Goal: Task Accomplishment & Management: Use online tool/utility

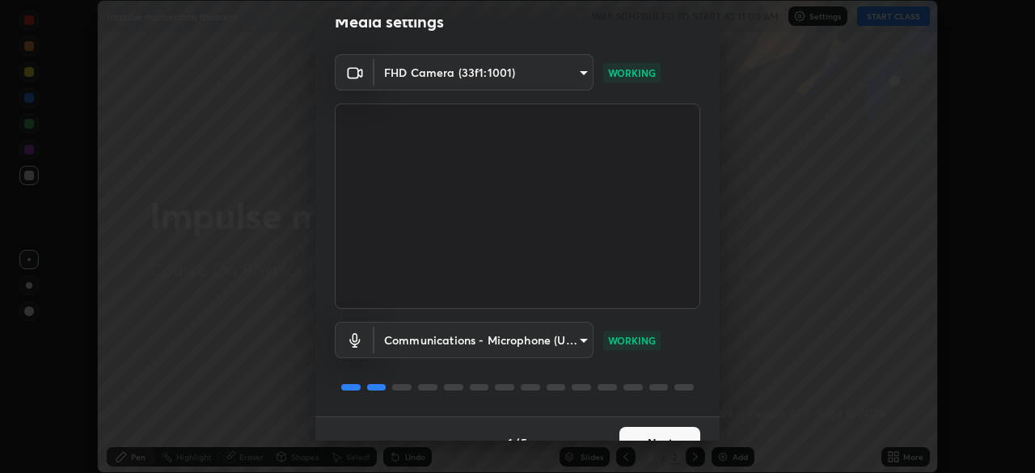
scroll to position [57, 0]
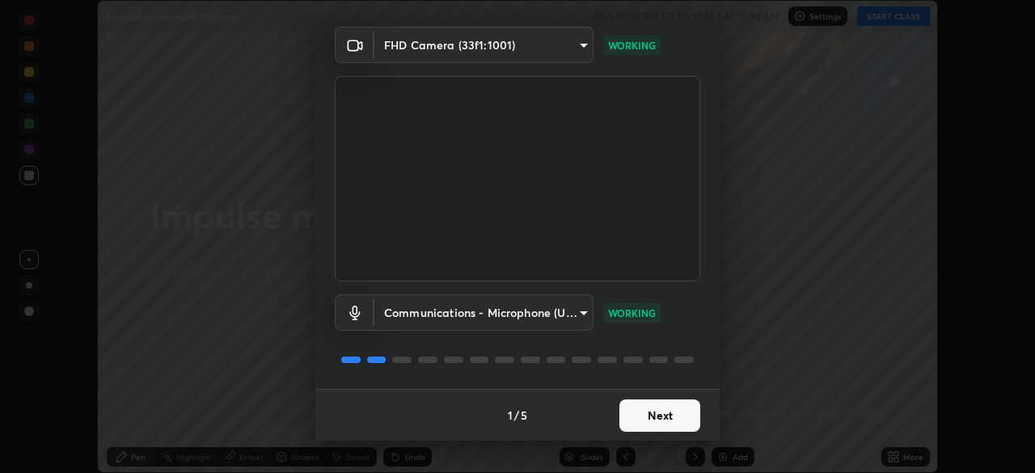
click at [649, 421] on button "Next" at bounding box center [659, 415] width 81 height 32
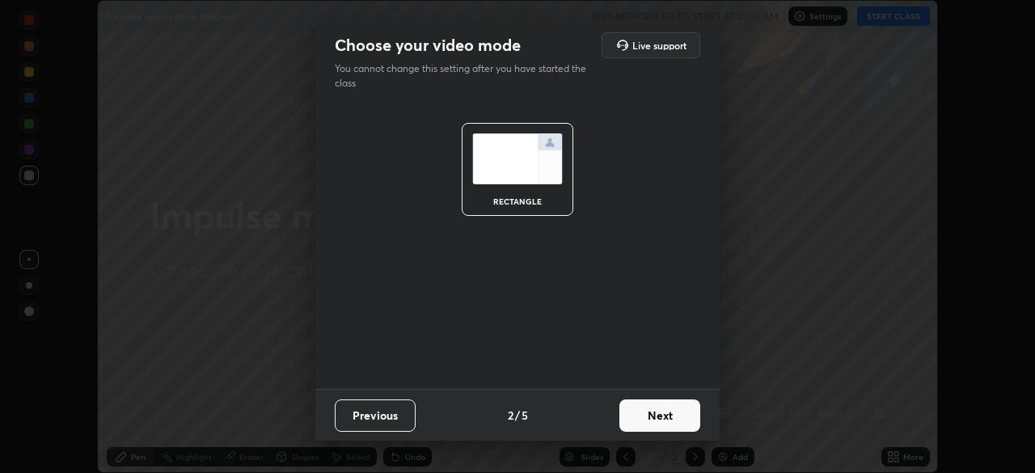
scroll to position [0, 0]
click at [676, 419] on button "Next" at bounding box center [659, 415] width 81 height 32
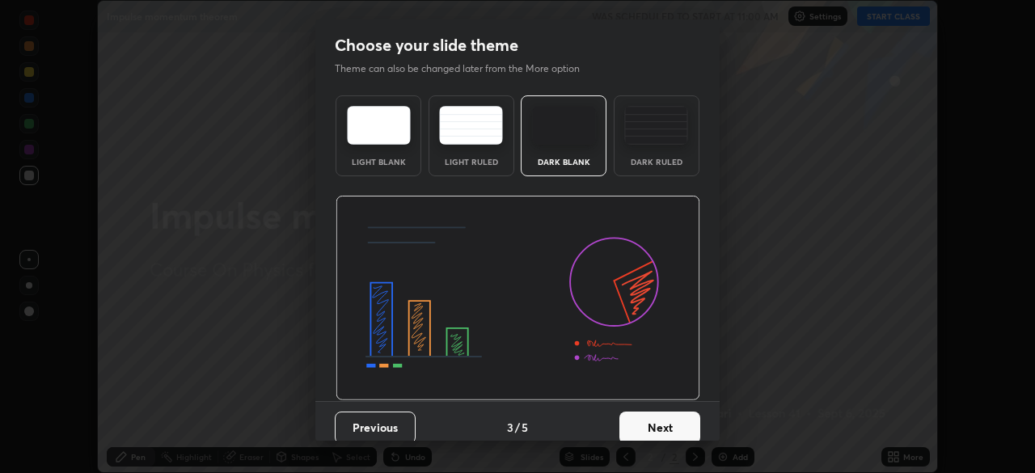
click at [661, 153] on div "Dark Ruled" at bounding box center [656, 135] width 86 height 81
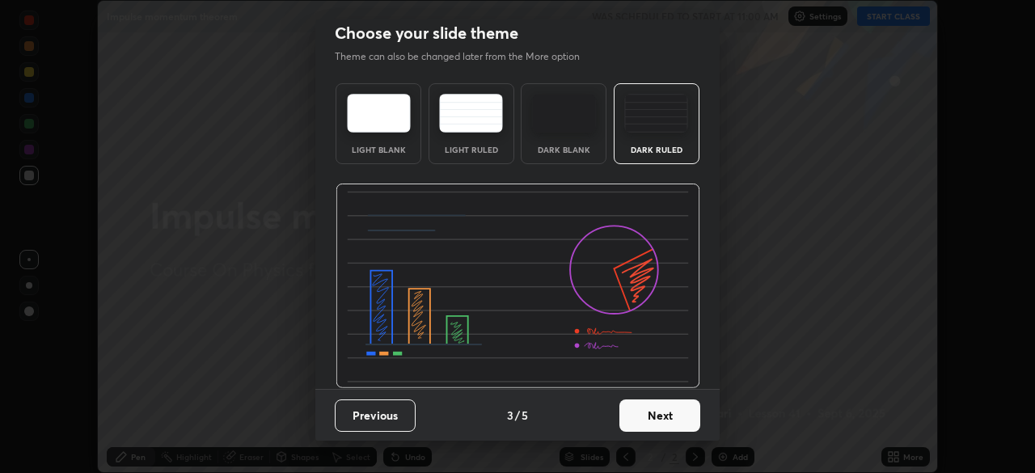
click at [653, 427] on button "Next" at bounding box center [659, 415] width 81 height 32
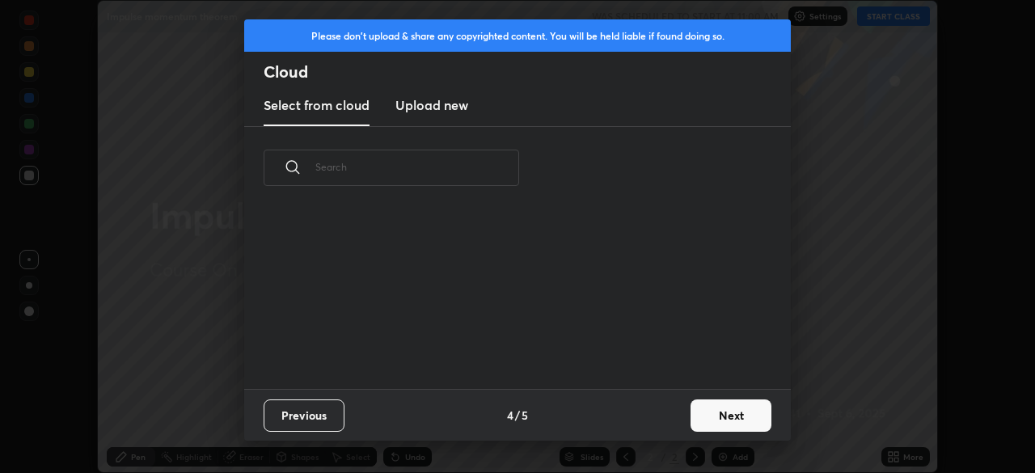
click at [709, 419] on button "Next" at bounding box center [730, 415] width 81 height 32
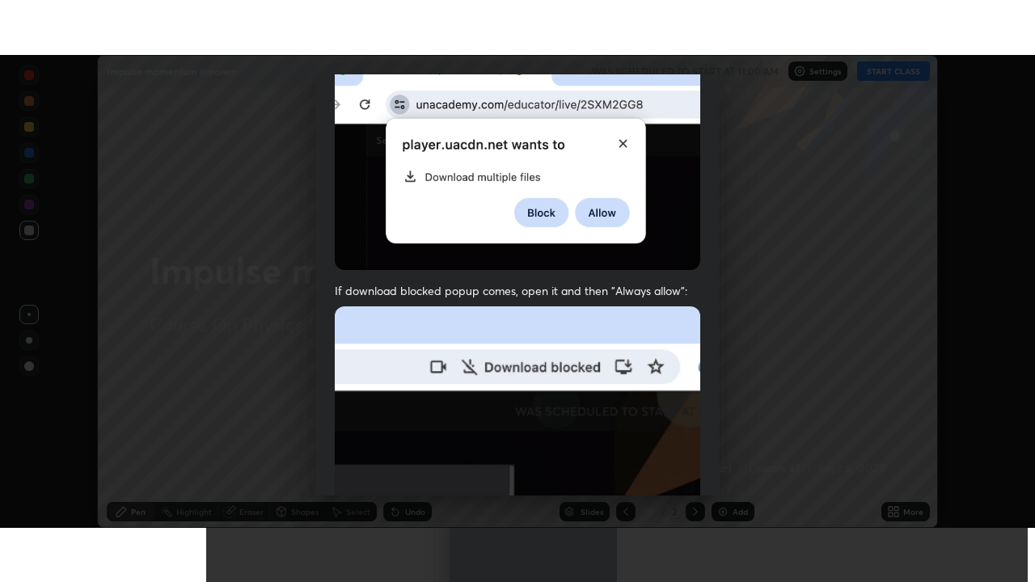
scroll to position [387, 0]
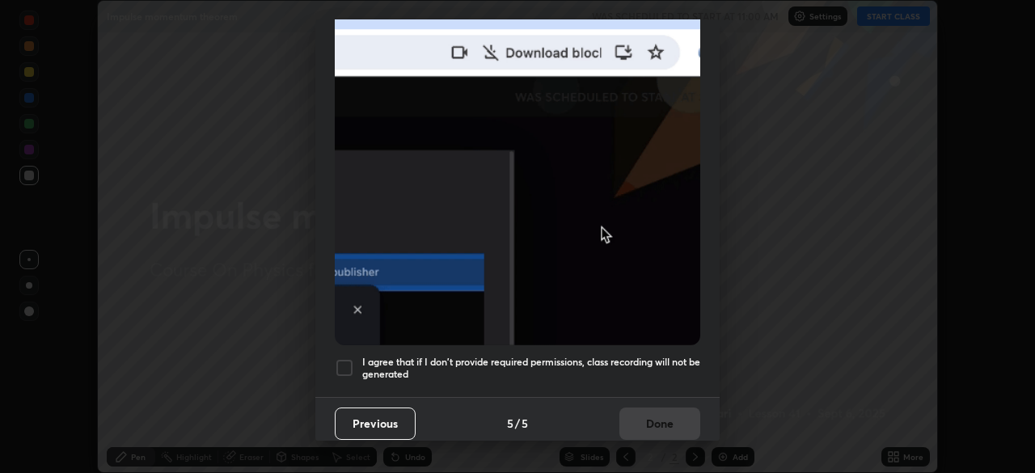
click at [341, 360] on div at bounding box center [344, 367] width 19 height 19
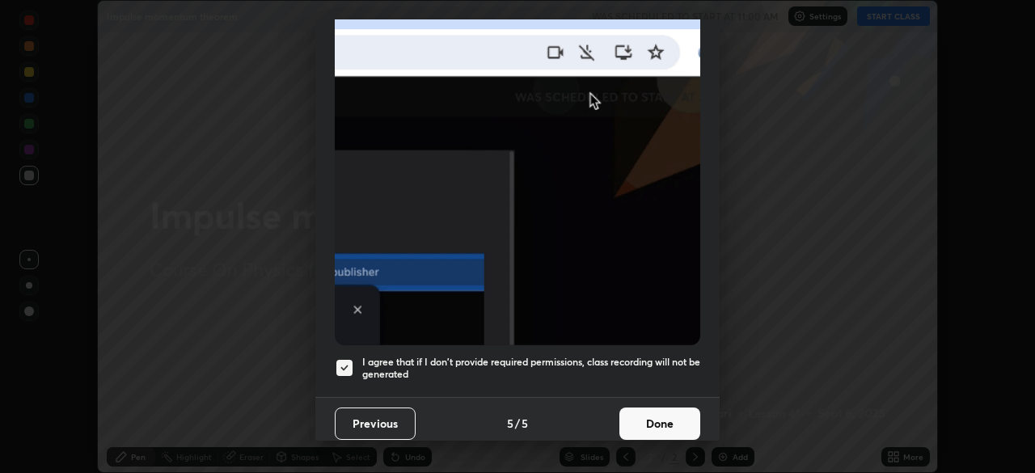
click at [642, 407] on button "Done" at bounding box center [659, 423] width 81 height 32
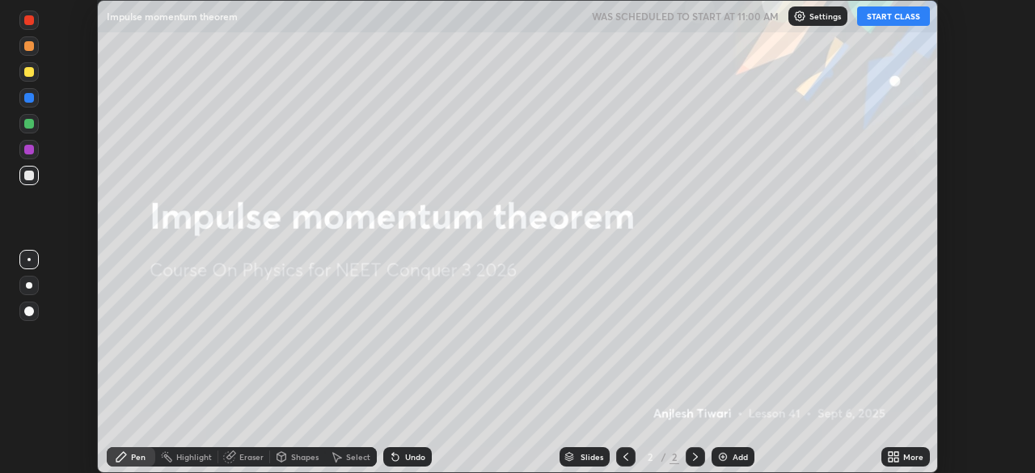
click at [731, 450] on div "Add" at bounding box center [732, 456] width 43 height 19
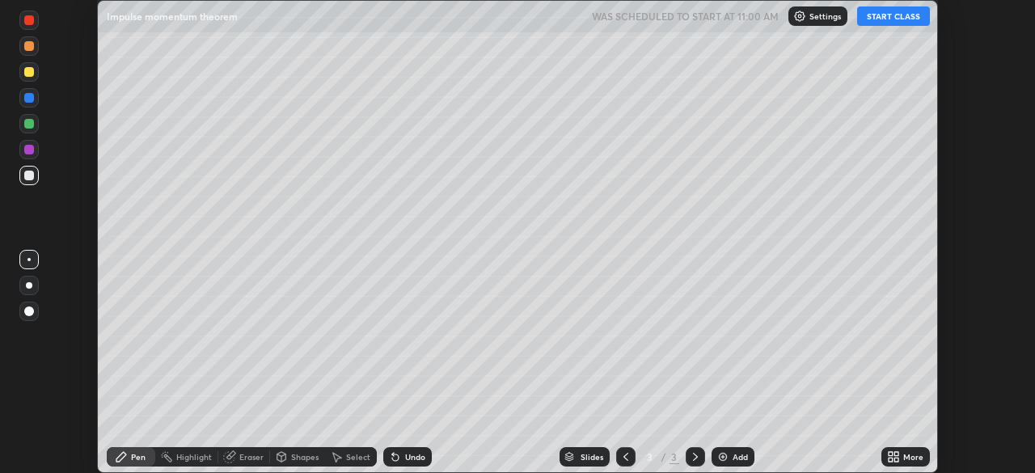
click at [905, 458] on div "More" at bounding box center [913, 457] width 20 height 8
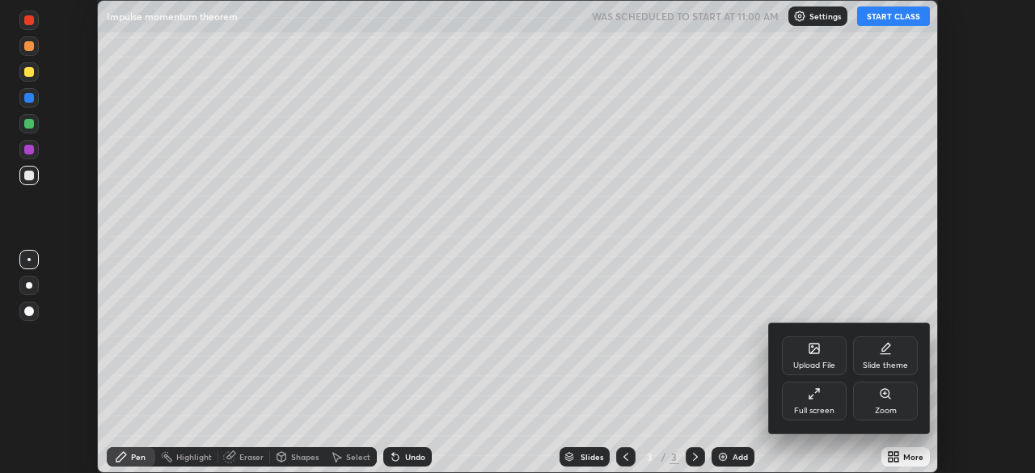
click at [825, 398] on div "Full screen" at bounding box center [814, 400] width 65 height 39
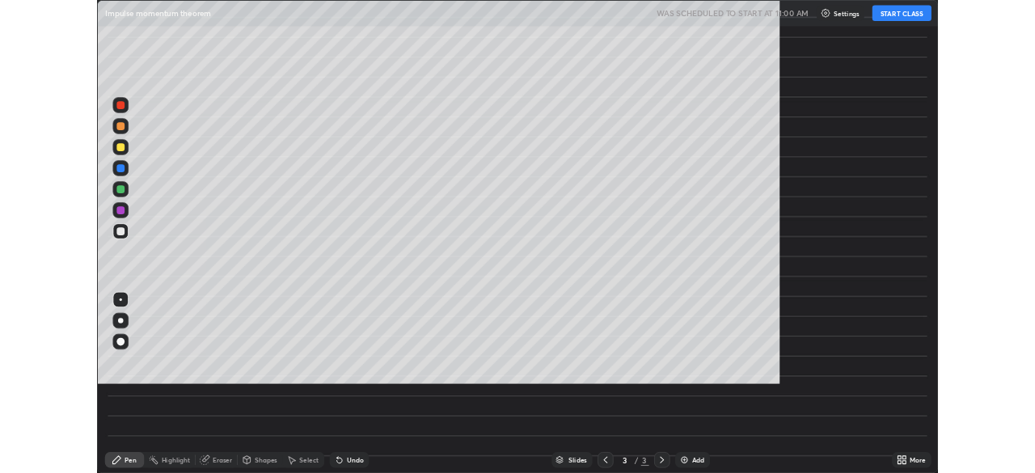
scroll to position [582, 1035]
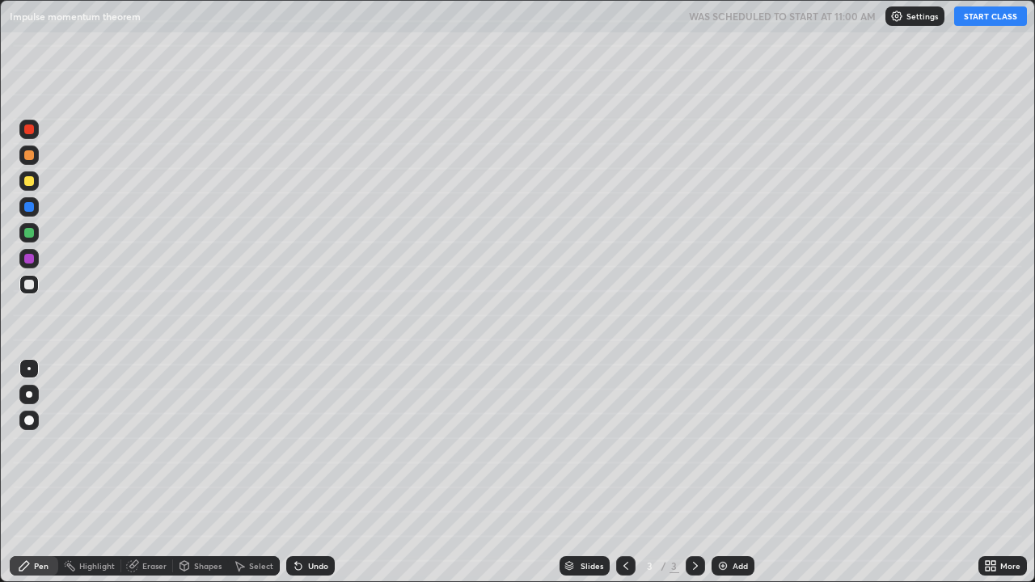
click at [983, 23] on button "START CLASS" at bounding box center [990, 15] width 73 height 19
click at [29, 394] on div at bounding box center [29, 394] width 6 height 6
click at [301, 472] on div "Undo" at bounding box center [310, 565] width 48 height 19
click at [197, 472] on div "Shapes" at bounding box center [207, 566] width 27 height 8
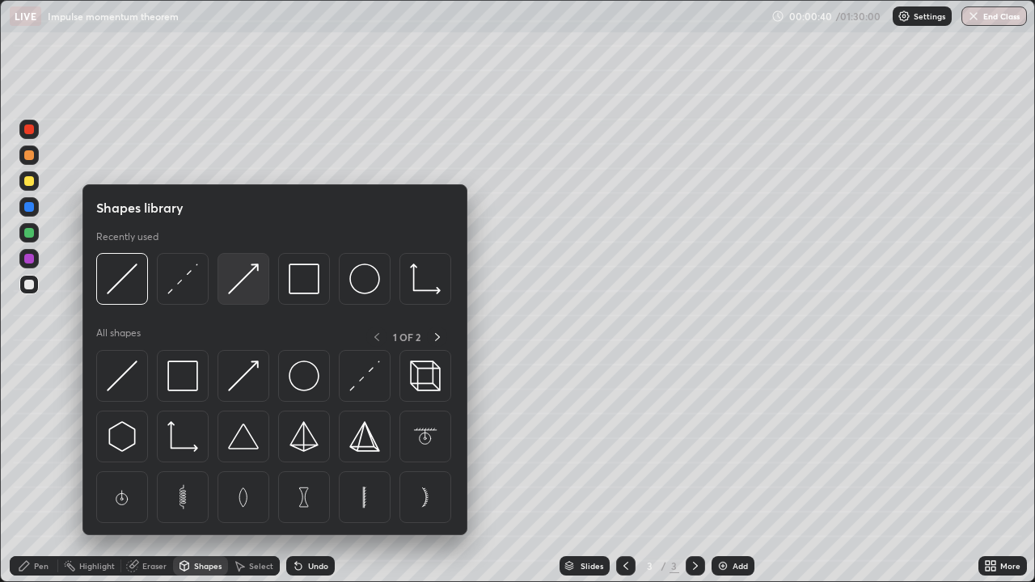
click at [242, 293] on img at bounding box center [243, 278] width 31 height 31
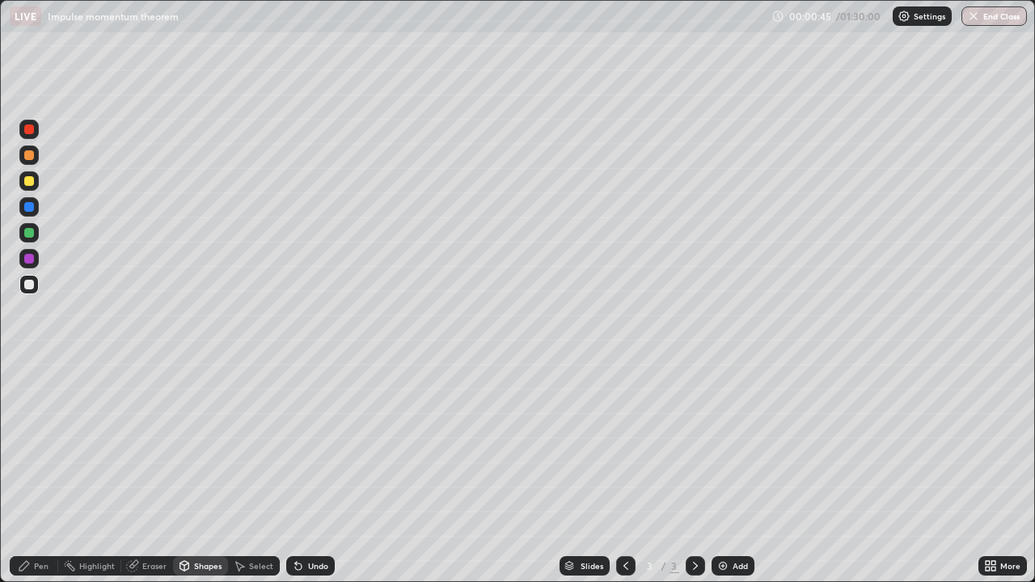
click at [39, 472] on div "Pen" at bounding box center [41, 566] width 15 height 8
click at [29, 369] on div at bounding box center [28, 368] width 3 height 3
click at [34, 162] on div at bounding box center [28, 154] width 19 height 19
click at [301, 472] on icon at bounding box center [298, 565] width 13 height 13
click at [305, 472] on div "Undo" at bounding box center [310, 565] width 48 height 19
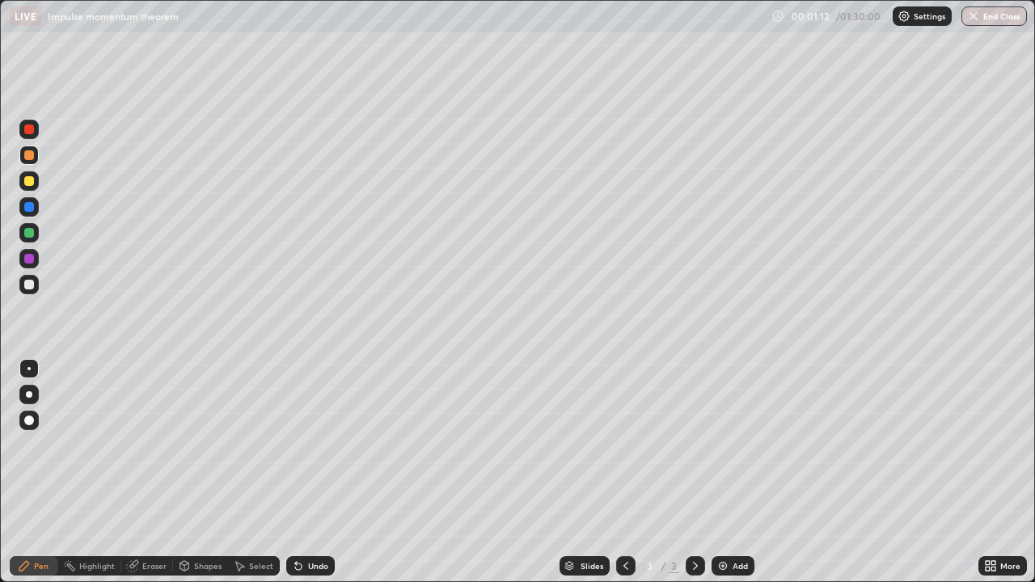
click at [200, 472] on div "Shapes" at bounding box center [207, 566] width 27 height 8
click at [311, 472] on div "Undo" at bounding box center [318, 566] width 20 height 8
click at [308, 472] on div "Undo" at bounding box center [318, 566] width 20 height 8
click at [40, 472] on div "Pen" at bounding box center [41, 566] width 15 height 8
click at [28, 403] on div at bounding box center [28, 394] width 19 height 19
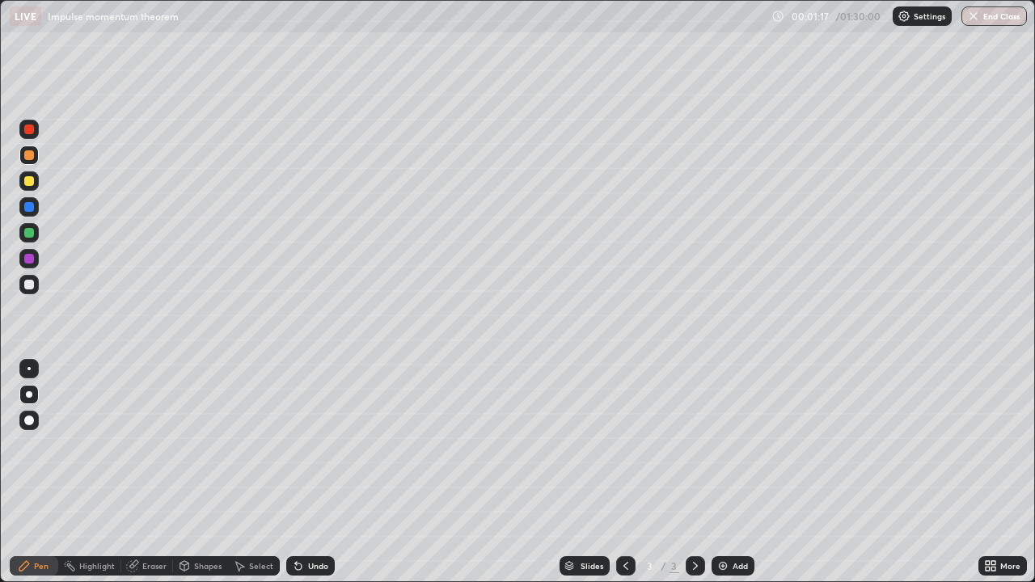
click at [28, 285] on div at bounding box center [29, 285] width 10 height 10
click at [29, 369] on div at bounding box center [28, 368] width 3 height 3
click at [36, 157] on div at bounding box center [28, 154] width 19 height 19
click at [200, 472] on div "Shapes" at bounding box center [207, 566] width 27 height 8
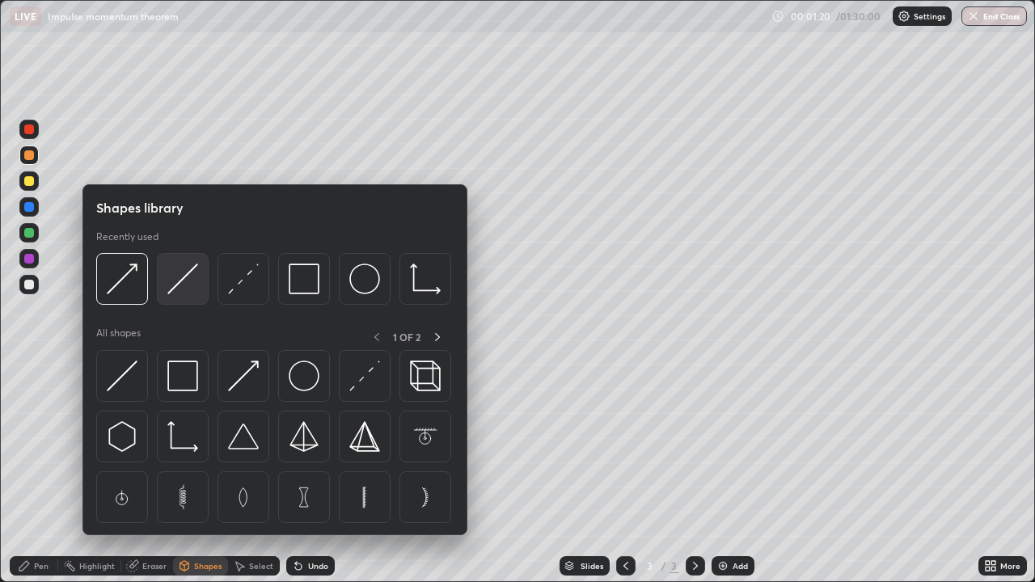
click at [181, 284] on img at bounding box center [182, 278] width 31 height 31
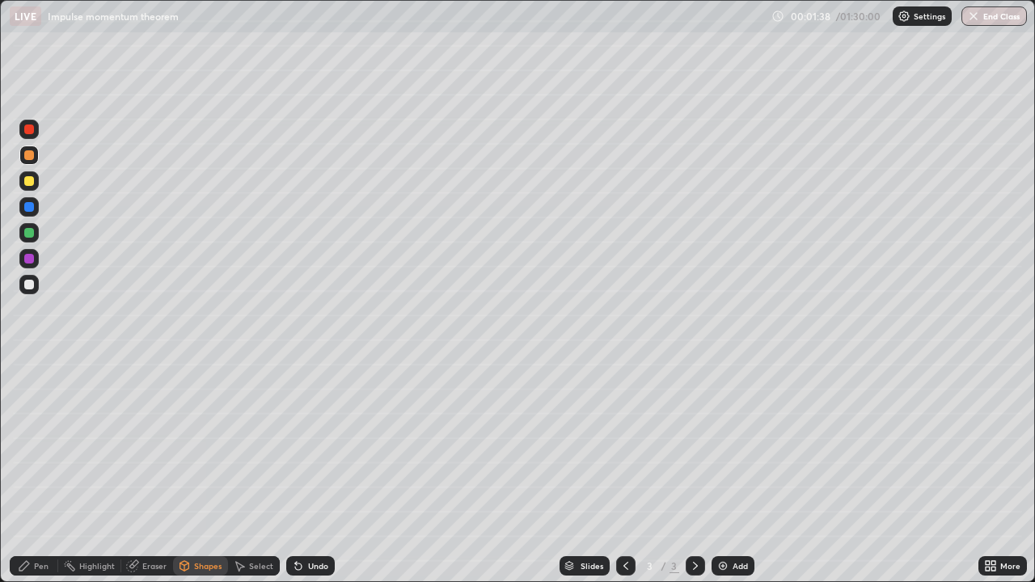
click at [35, 472] on div "Pen" at bounding box center [41, 566] width 15 height 8
click at [259, 472] on div "Select" at bounding box center [261, 566] width 24 height 8
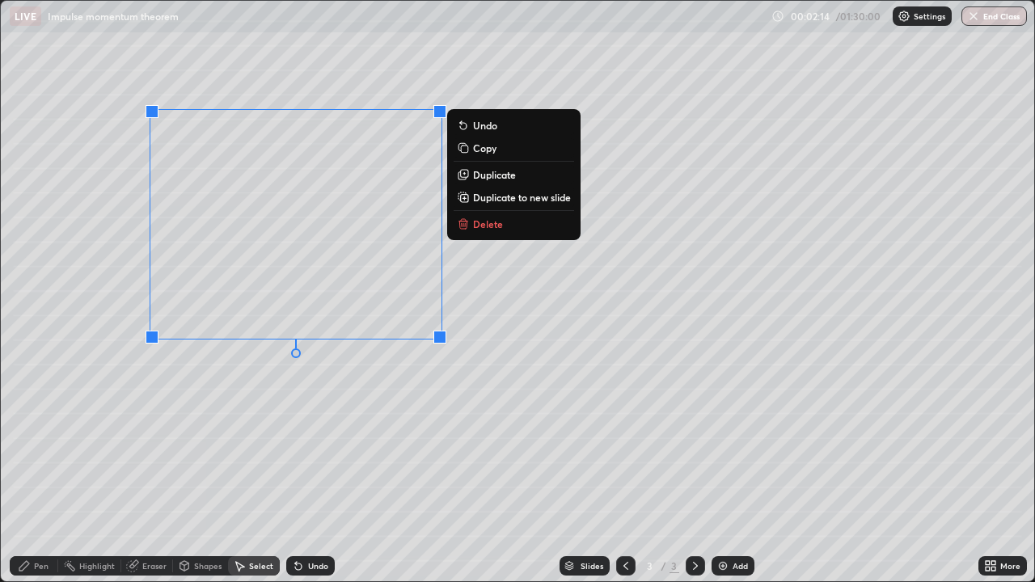
click at [494, 179] on p "Duplicate" at bounding box center [494, 174] width 43 height 13
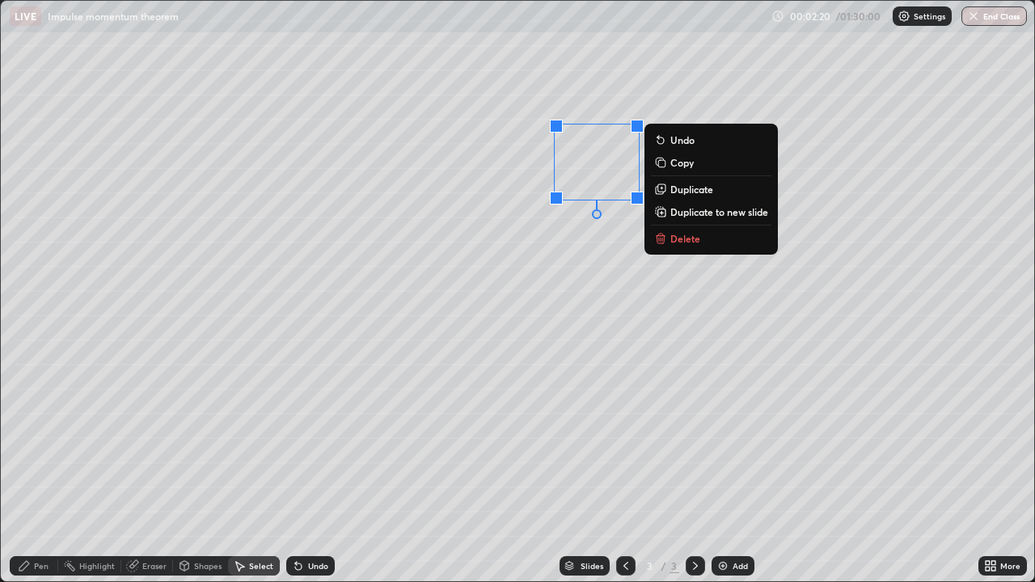
click at [645, 263] on div "0 ° Undo Copy Duplicate Duplicate to new slide Delete" at bounding box center [517, 291] width 1033 height 580
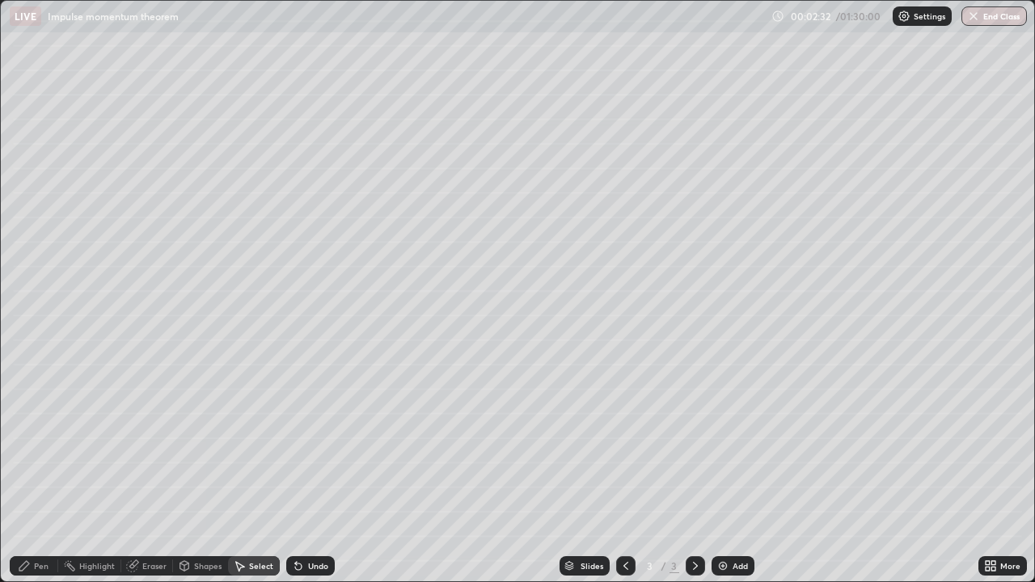
click at [258, 472] on div "Select" at bounding box center [261, 566] width 24 height 8
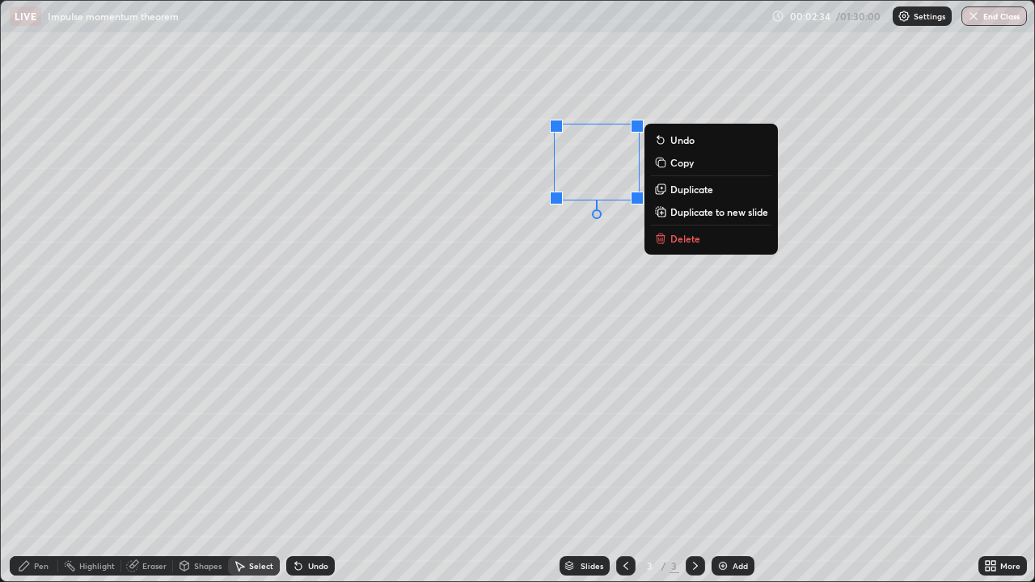
click at [697, 242] on p "Delete" at bounding box center [685, 238] width 30 height 13
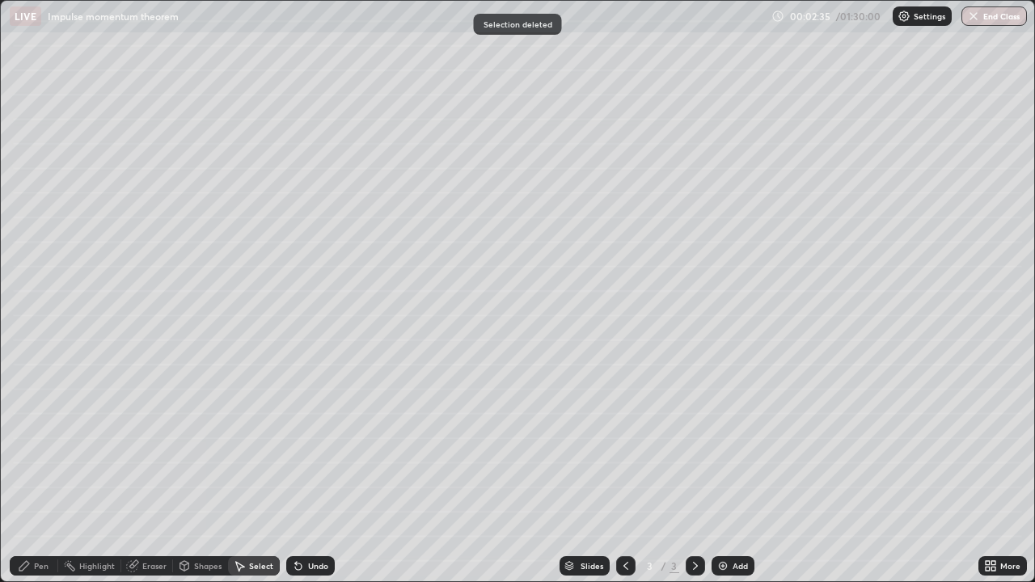
click at [41, 472] on div "Pen" at bounding box center [41, 566] width 15 height 8
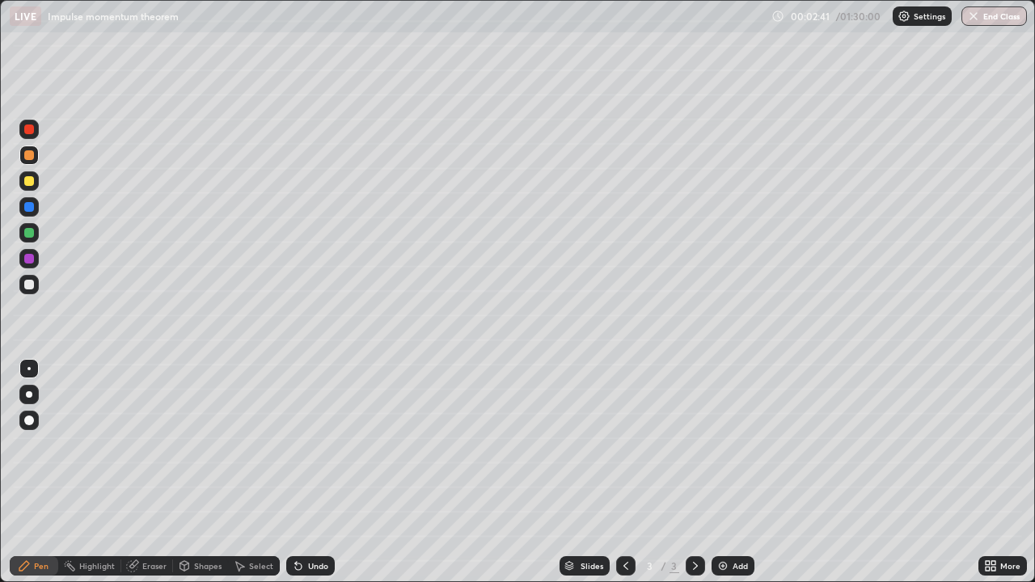
click at [295, 472] on icon at bounding box center [296, 563] width 2 height 2
click at [27, 234] on div at bounding box center [29, 233] width 10 height 10
click at [723, 472] on img at bounding box center [722, 565] width 13 height 13
click at [29, 285] on div at bounding box center [29, 285] width 10 height 10
click at [146, 472] on div "Eraser" at bounding box center [154, 566] width 24 height 8
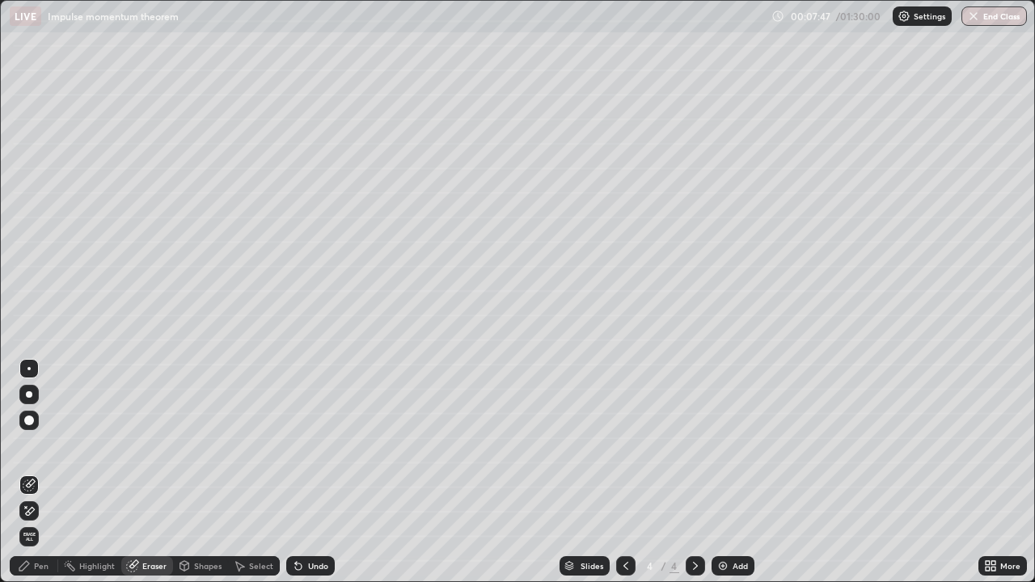
click at [32, 472] on div "Pen" at bounding box center [34, 565] width 48 height 19
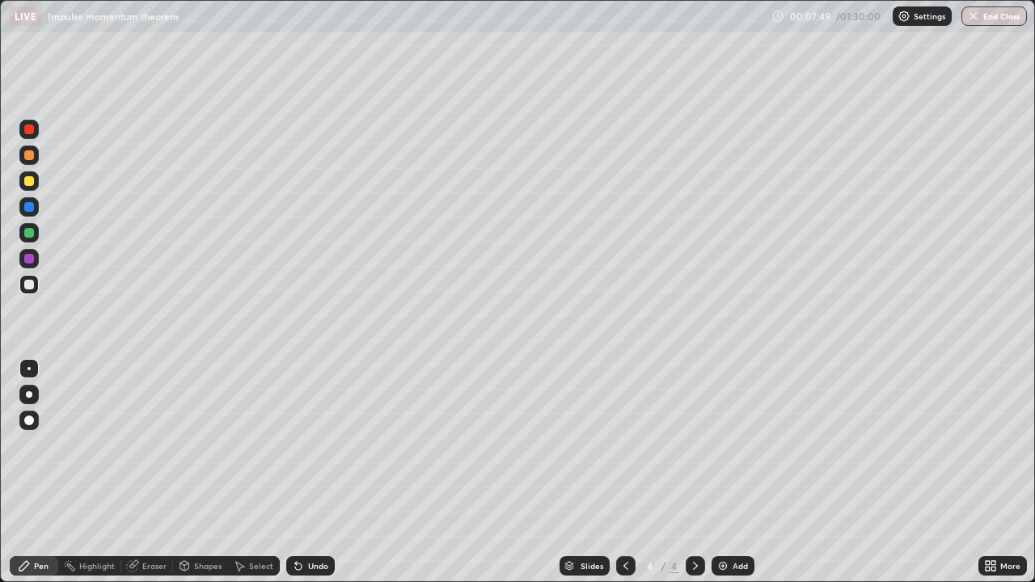
click at [146, 472] on div "Eraser" at bounding box center [147, 565] width 52 height 19
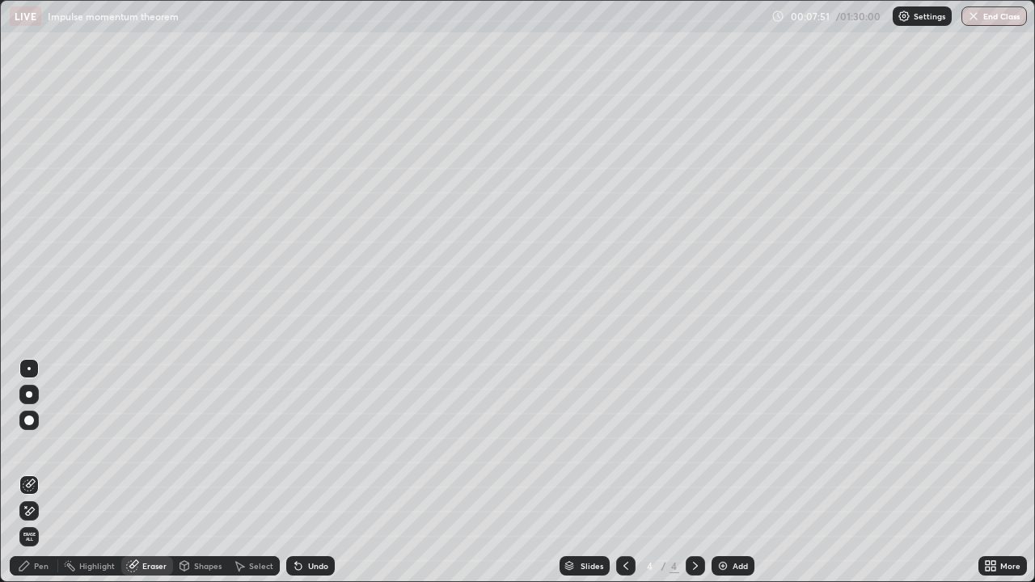
click at [33, 472] on div "Pen" at bounding box center [34, 565] width 48 height 19
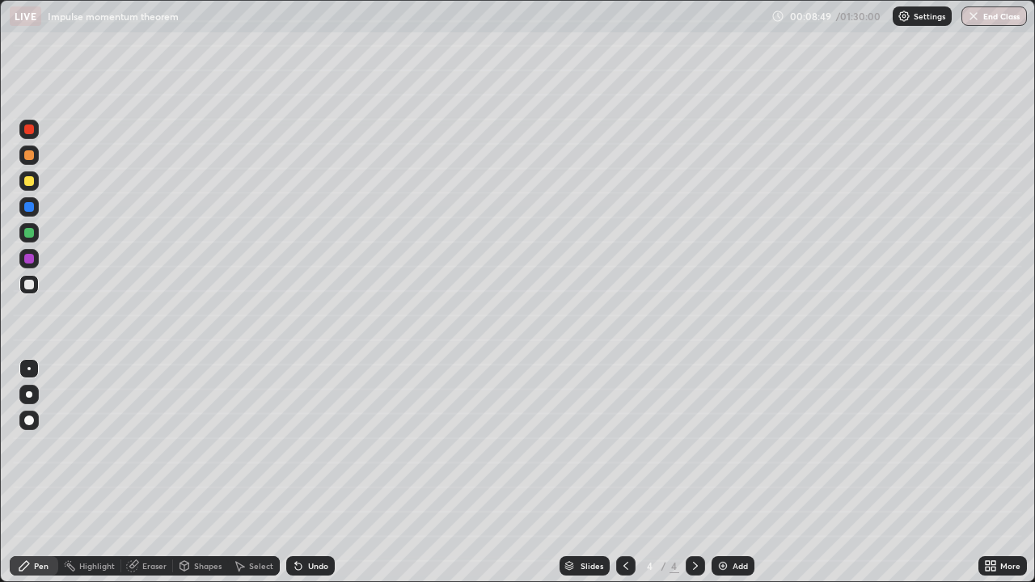
click at [36, 160] on div at bounding box center [28, 154] width 19 height 19
click at [29, 234] on div at bounding box center [29, 233] width 10 height 10
click at [296, 472] on icon at bounding box center [298, 566] width 6 height 6
click at [154, 472] on div "Eraser" at bounding box center [154, 566] width 24 height 8
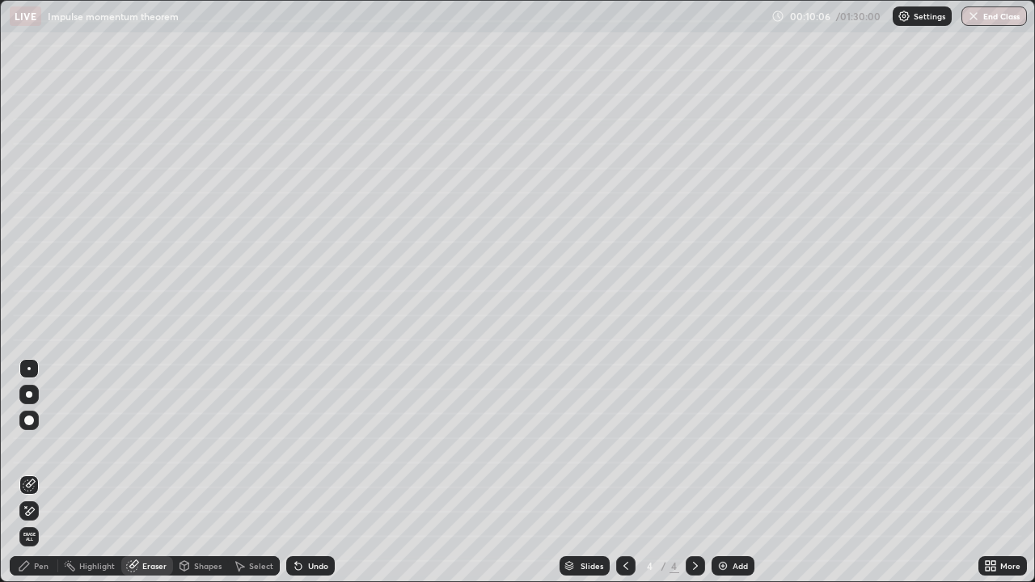
click at [32, 472] on div "Pen" at bounding box center [34, 565] width 48 height 19
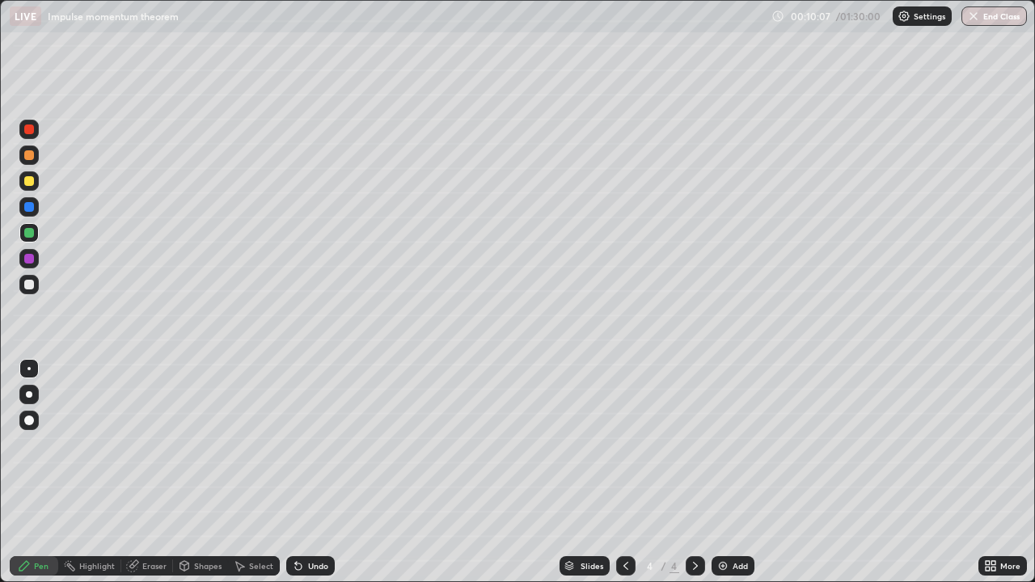
click at [32, 293] on div at bounding box center [28, 284] width 19 height 19
click at [151, 472] on div "Eraser" at bounding box center [154, 566] width 24 height 8
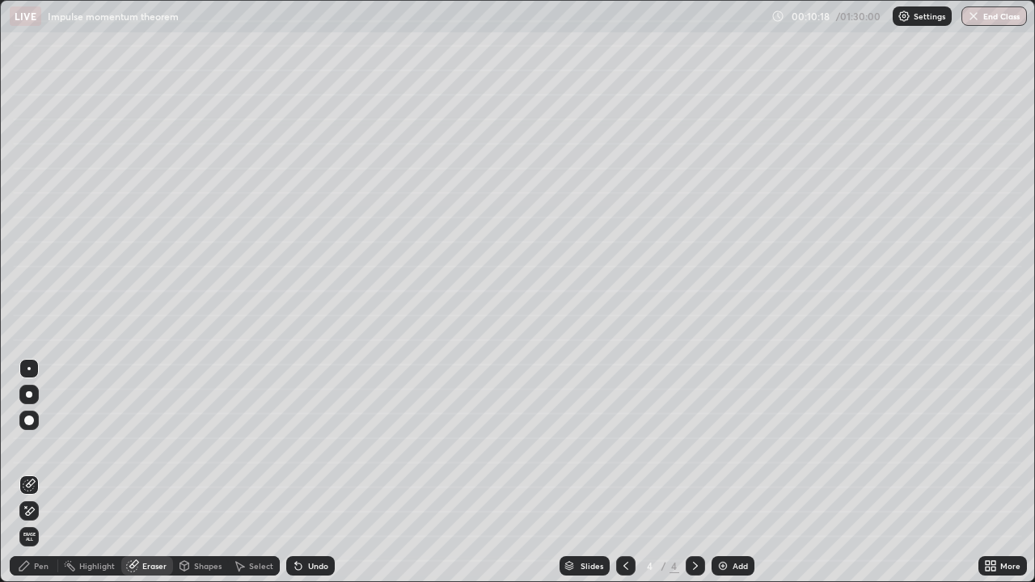
click at [37, 472] on div "Pen" at bounding box center [41, 566] width 15 height 8
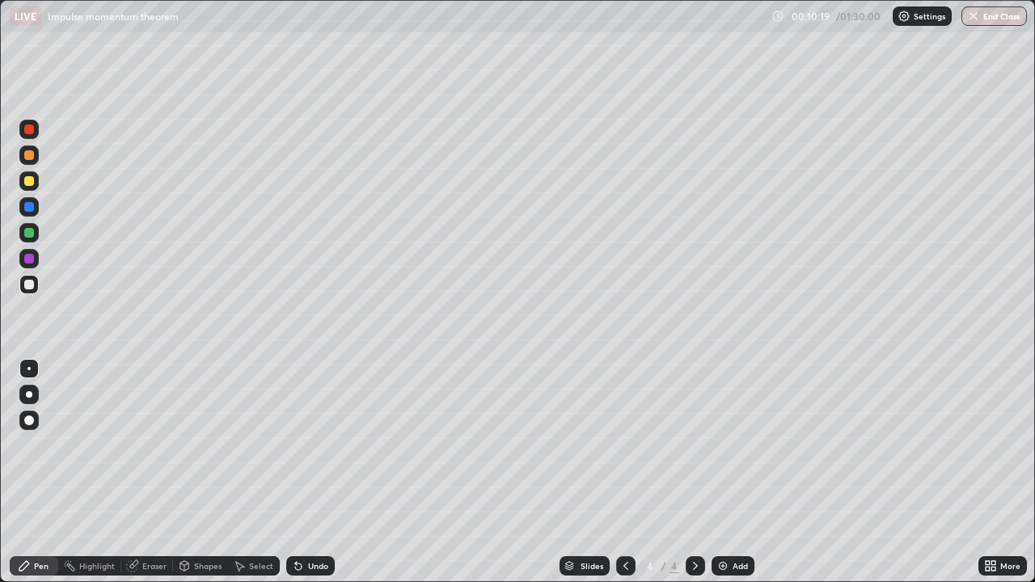
click at [30, 158] on div at bounding box center [29, 155] width 10 height 10
click at [32, 236] on div at bounding box center [29, 233] width 10 height 10
click at [30, 286] on div at bounding box center [29, 285] width 10 height 10
click at [31, 233] on div at bounding box center [29, 233] width 10 height 10
click at [30, 284] on div at bounding box center [29, 285] width 10 height 10
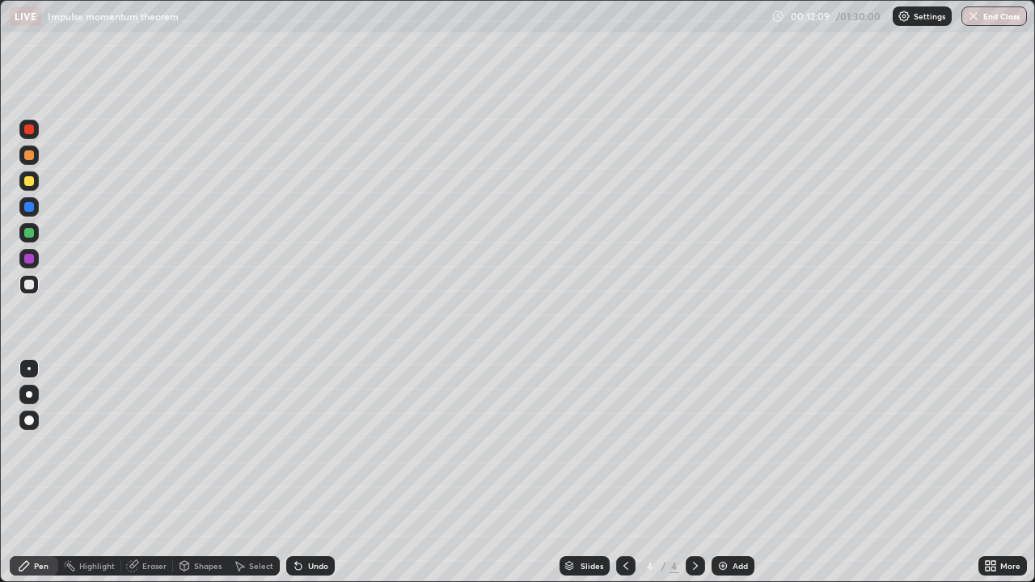
click at [28, 233] on div at bounding box center [29, 233] width 10 height 10
click at [32, 183] on div at bounding box center [29, 181] width 10 height 10
click at [630, 472] on div at bounding box center [625, 565] width 19 height 19
click at [693, 472] on div at bounding box center [694, 565] width 19 height 19
click at [312, 472] on div "Undo" at bounding box center [310, 565] width 48 height 19
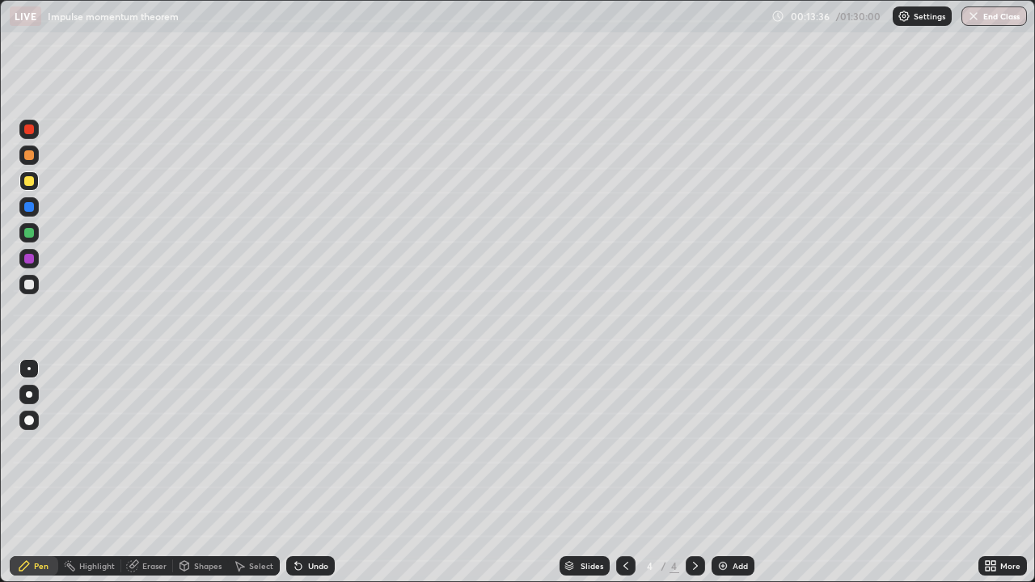
click at [312, 472] on div "Undo" at bounding box center [310, 565] width 48 height 19
click at [307, 472] on div "Undo" at bounding box center [310, 565] width 48 height 19
click at [305, 472] on div "Undo" at bounding box center [310, 565] width 48 height 19
click at [308, 472] on div "Undo" at bounding box center [318, 566] width 20 height 8
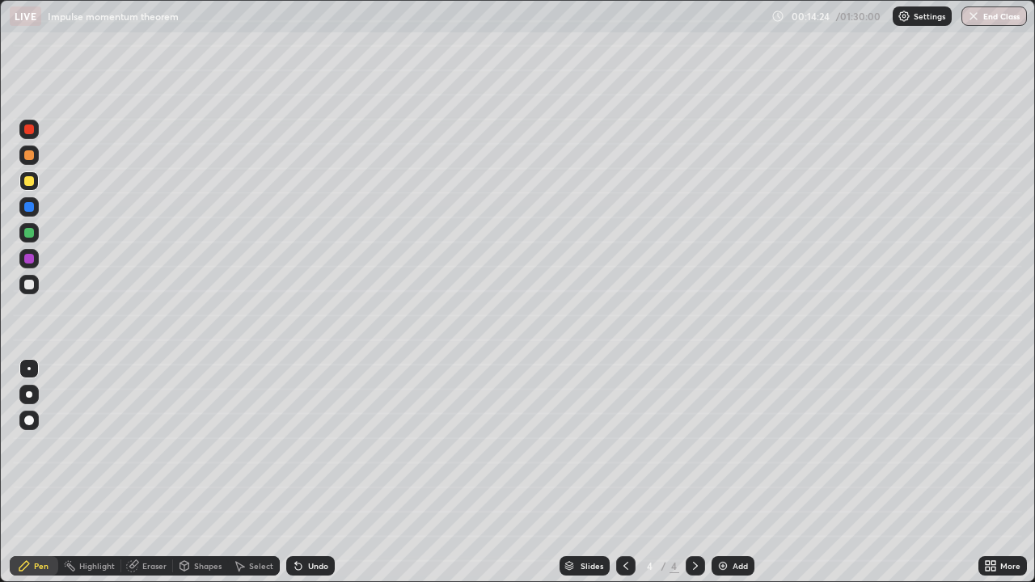
click at [150, 472] on div "Eraser" at bounding box center [154, 566] width 24 height 8
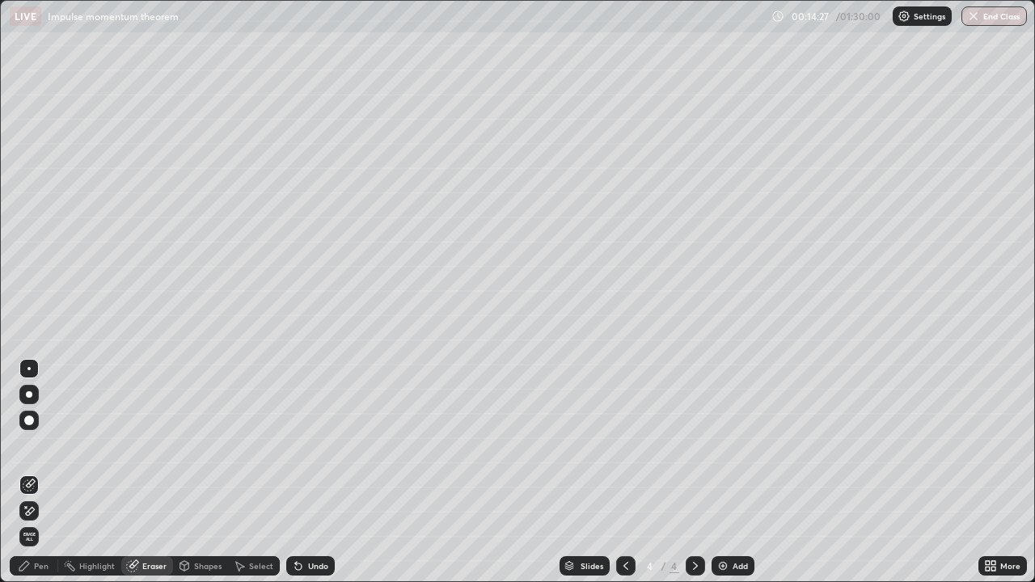
click at [34, 472] on div "Pen" at bounding box center [41, 566] width 15 height 8
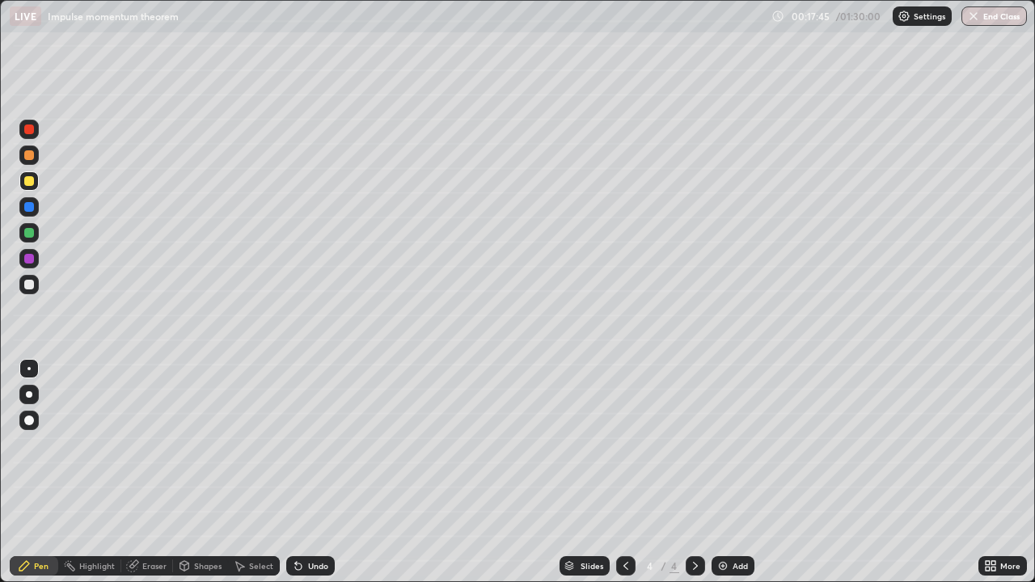
click at [731, 472] on div "Add" at bounding box center [732, 565] width 43 height 19
click at [31, 291] on div at bounding box center [28, 284] width 19 height 19
click at [624, 472] on icon at bounding box center [625, 565] width 13 height 13
click at [693, 472] on icon at bounding box center [695, 565] width 13 height 13
click at [29, 394] on div at bounding box center [29, 394] width 6 height 6
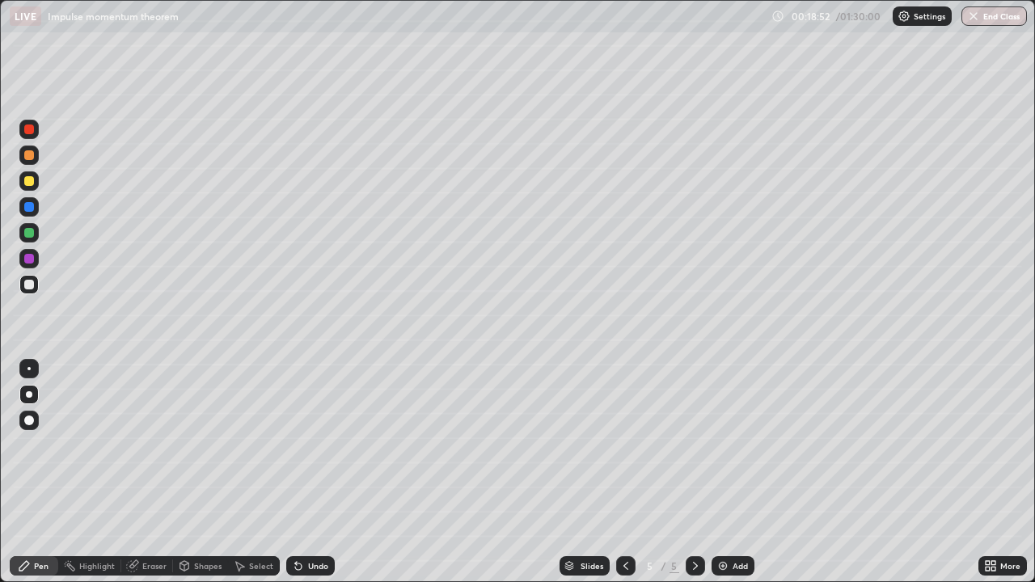
click at [200, 472] on div "Shapes" at bounding box center [207, 566] width 27 height 8
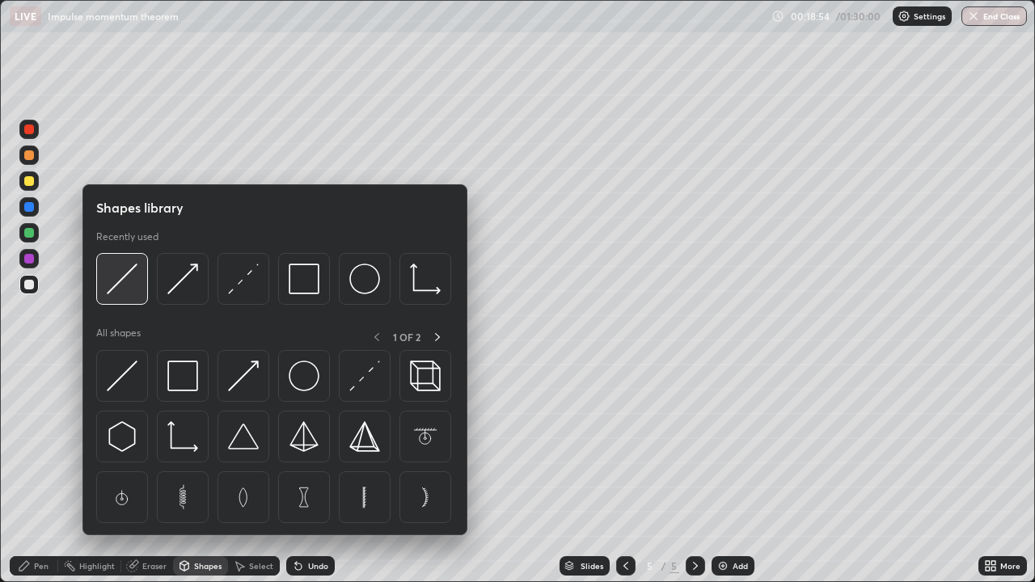
click at [136, 294] on img at bounding box center [122, 278] width 31 height 31
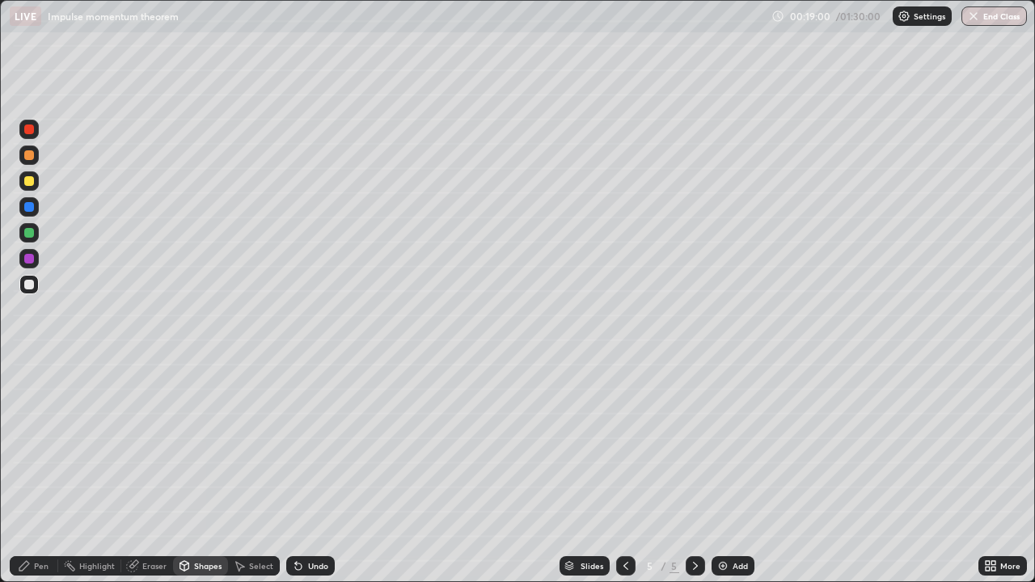
click at [38, 472] on div "Pen" at bounding box center [41, 566] width 15 height 8
click at [32, 159] on div at bounding box center [29, 155] width 10 height 10
click at [29, 369] on div at bounding box center [28, 368] width 3 height 3
click at [296, 472] on icon at bounding box center [298, 566] width 6 height 6
click at [306, 472] on div "Undo" at bounding box center [310, 565] width 48 height 19
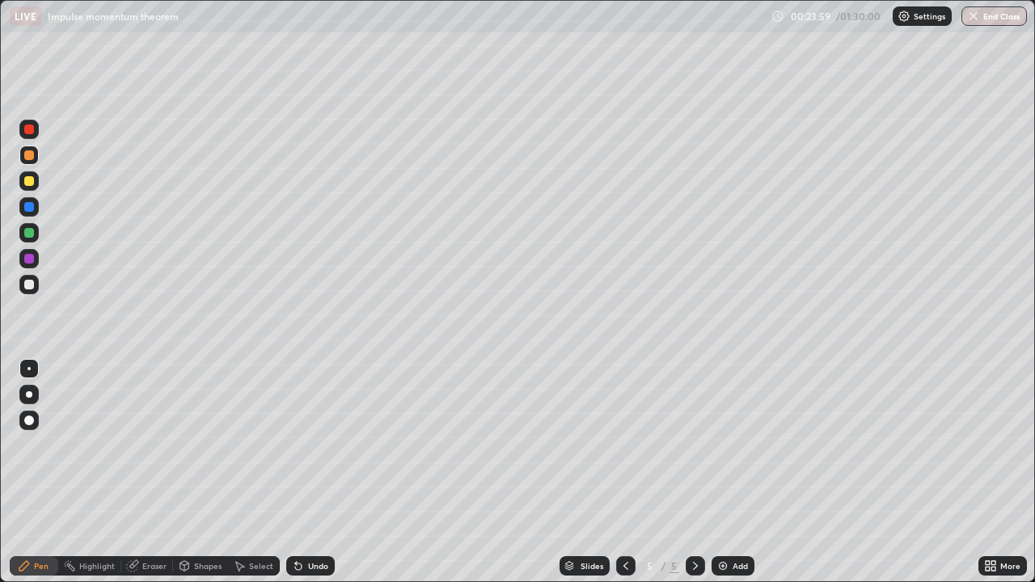
click at [306, 472] on div "Undo" at bounding box center [310, 565] width 48 height 19
click at [309, 472] on div "Undo" at bounding box center [310, 565] width 48 height 19
click at [310, 472] on div "Undo" at bounding box center [310, 565] width 48 height 19
click at [314, 472] on div "Undo" at bounding box center [310, 565] width 48 height 19
click at [36, 238] on div at bounding box center [28, 232] width 19 height 19
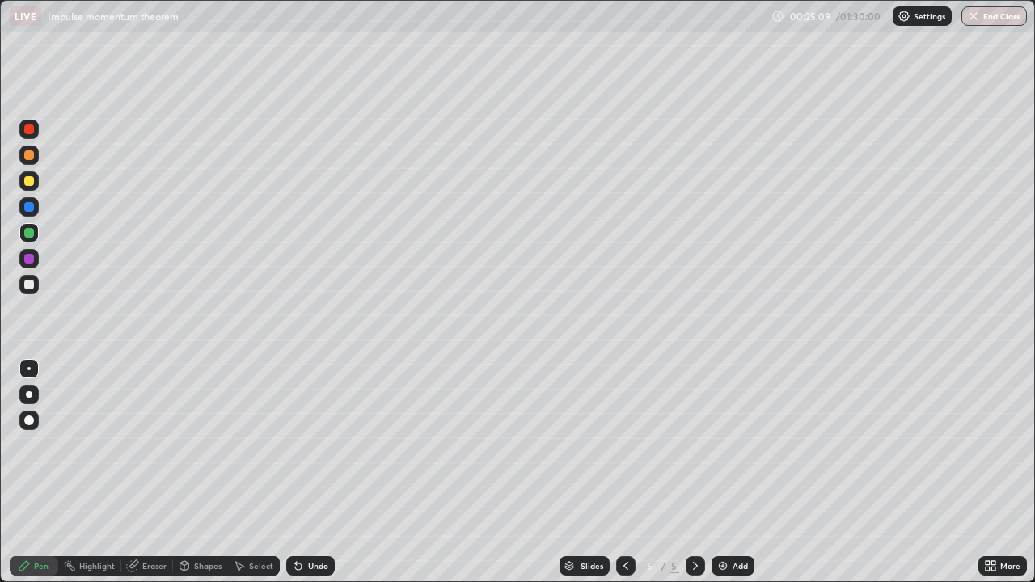
click at [28, 290] on div at bounding box center [28, 284] width 19 height 19
click at [728, 472] on div "Add" at bounding box center [732, 565] width 43 height 19
click at [198, 472] on div "Shapes" at bounding box center [207, 566] width 27 height 8
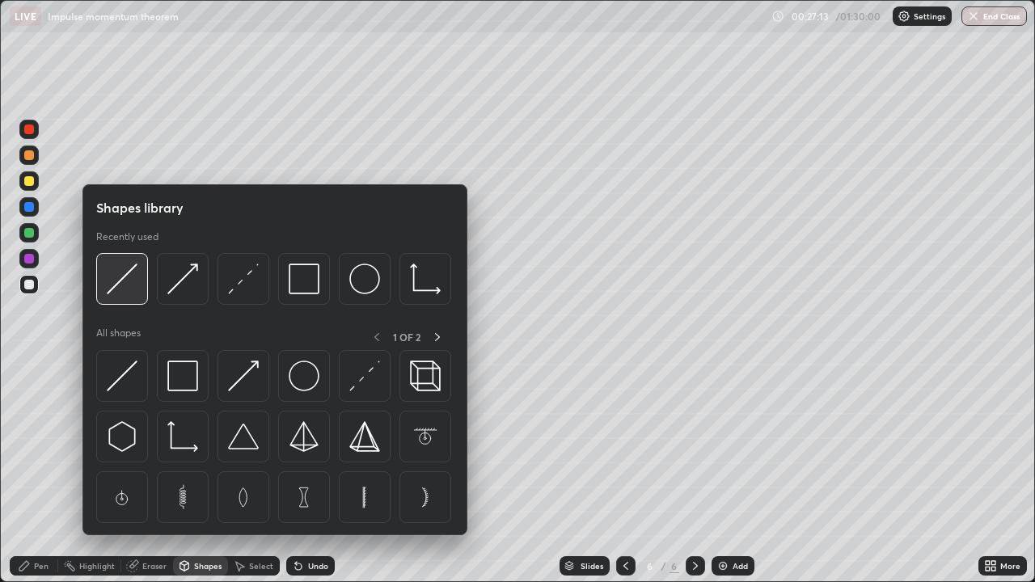
click at [133, 291] on img at bounding box center [122, 278] width 31 height 31
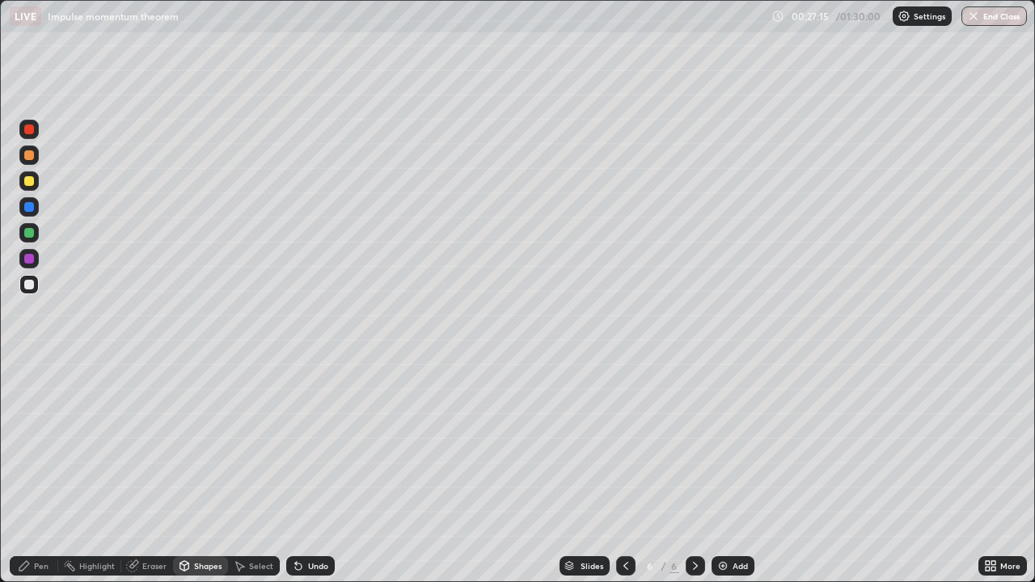
click at [32, 472] on div "Pen" at bounding box center [34, 565] width 48 height 19
click at [31, 158] on div at bounding box center [29, 155] width 10 height 10
click at [28, 290] on div at bounding box center [28, 284] width 19 height 19
click at [29, 230] on div at bounding box center [29, 233] width 10 height 10
click at [32, 292] on div at bounding box center [28, 284] width 19 height 19
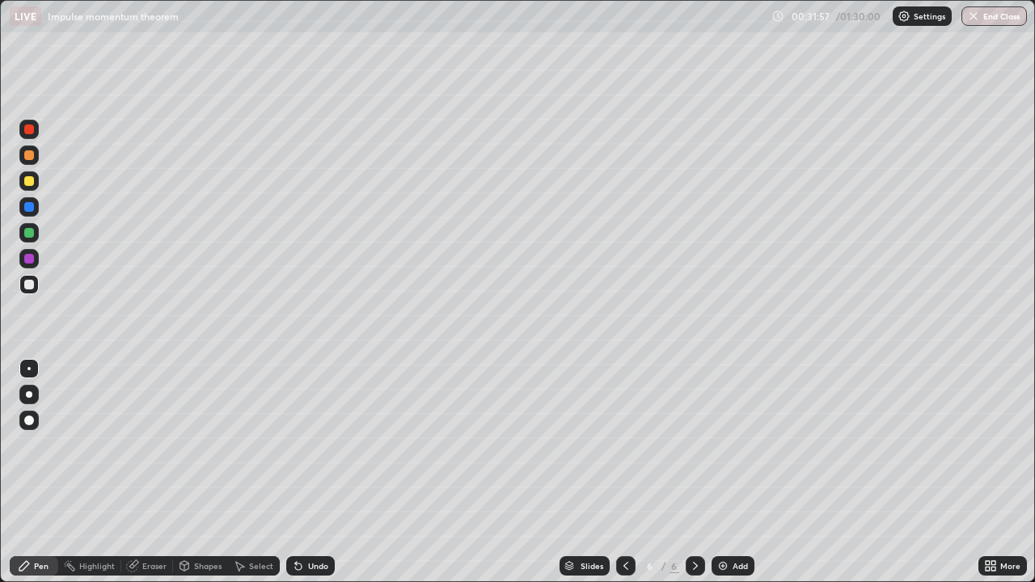
click at [729, 472] on div "Add" at bounding box center [732, 565] width 43 height 19
click at [32, 285] on div at bounding box center [29, 285] width 10 height 10
click at [204, 472] on div "Shapes" at bounding box center [207, 566] width 27 height 8
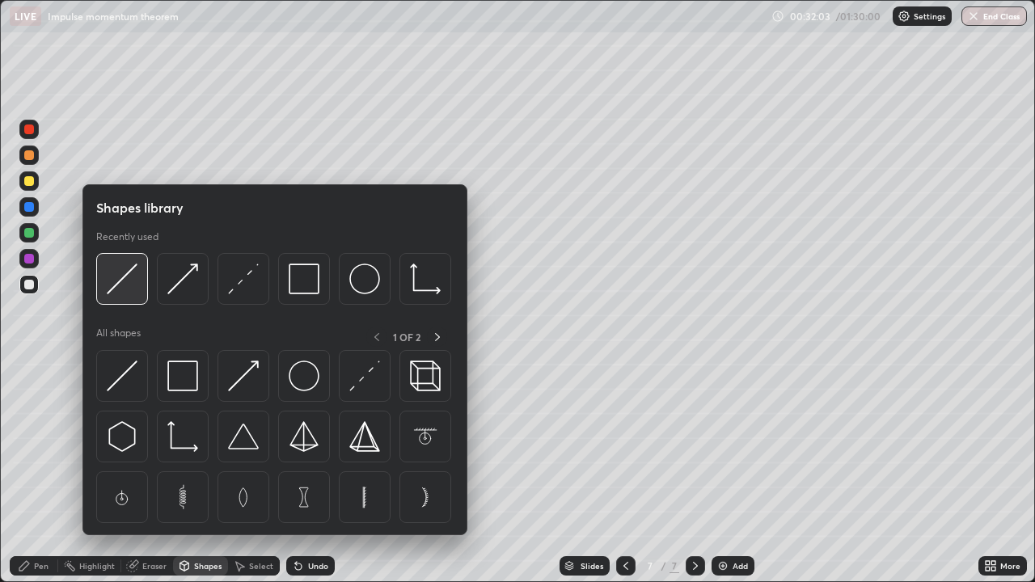
click at [134, 293] on img at bounding box center [122, 278] width 31 height 31
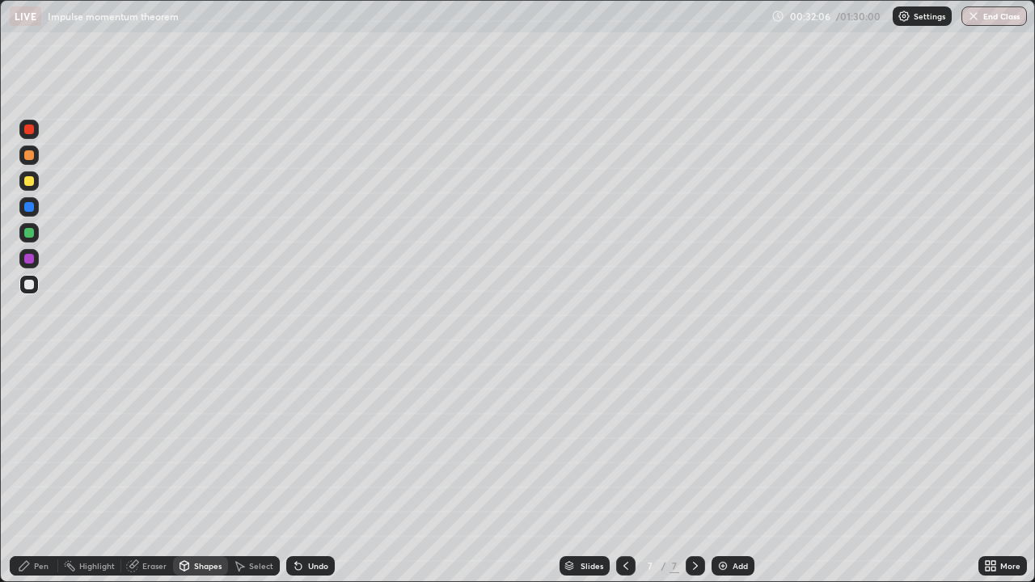
click at [33, 472] on div "Pen" at bounding box center [34, 565] width 48 height 19
click at [32, 154] on div at bounding box center [29, 155] width 10 height 10
click at [36, 291] on div at bounding box center [28, 284] width 19 height 19
click at [33, 154] on div at bounding box center [29, 155] width 10 height 10
click at [27, 183] on div at bounding box center [29, 181] width 10 height 10
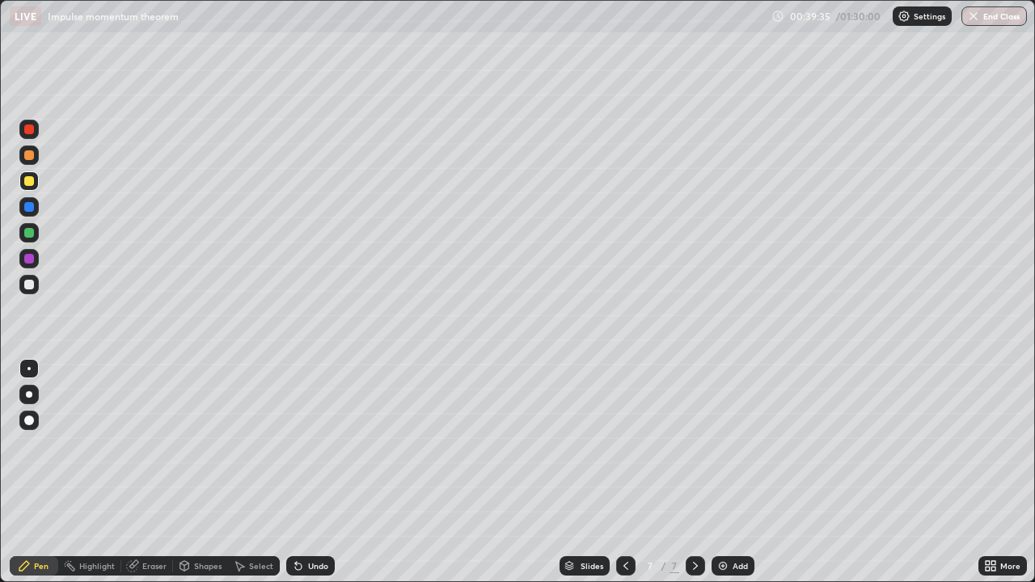
click at [28, 283] on div at bounding box center [29, 285] width 10 height 10
click at [33, 209] on div at bounding box center [29, 207] width 10 height 10
click at [30, 234] on div at bounding box center [29, 233] width 10 height 10
click at [38, 391] on div at bounding box center [28, 394] width 19 height 19
click at [28, 185] on div at bounding box center [29, 181] width 10 height 10
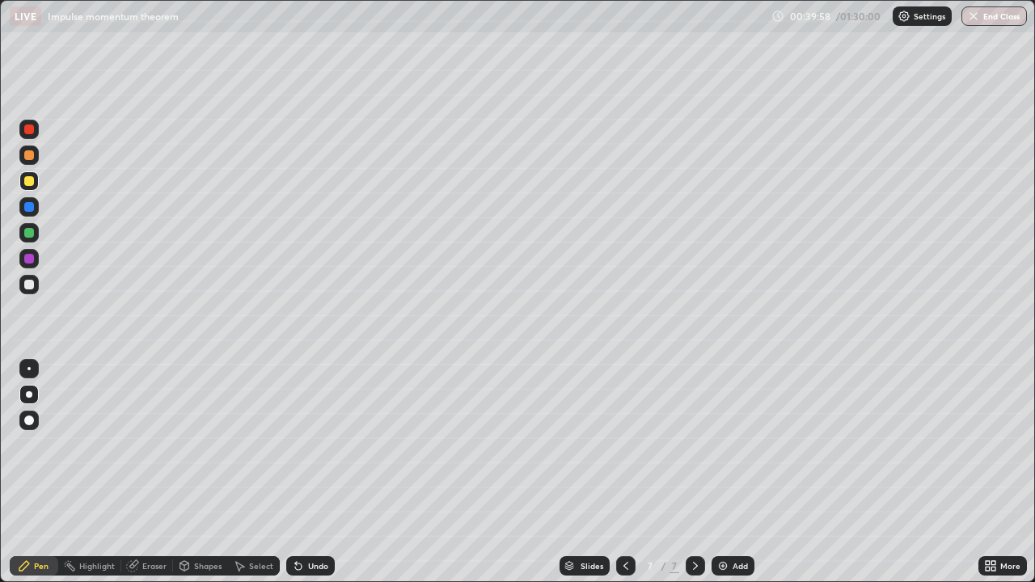
click at [32, 374] on div at bounding box center [28, 368] width 19 height 19
click at [32, 289] on div at bounding box center [29, 285] width 10 height 10
click at [719, 472] on img at bounding box center [722, 565] width 13 height 13
click at [29, 394] on div at bounding box center [29, 394] width 6 height 6
click at [29, 369] on div at bounding box center [28, 368] width 3 height 3
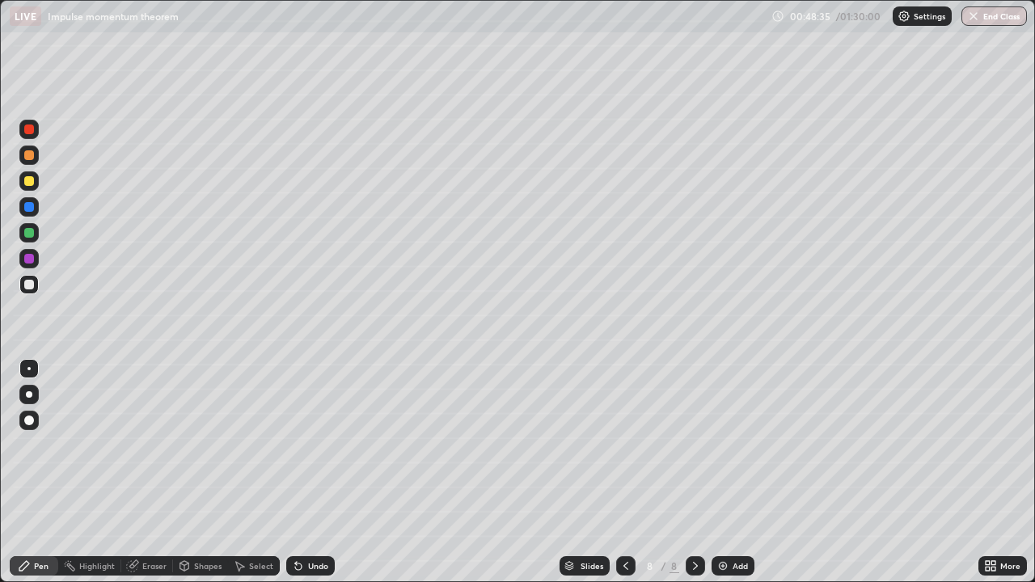
click at [144, 472] on div "Eraser" at bounding box center [154, 566] width 24 height 8
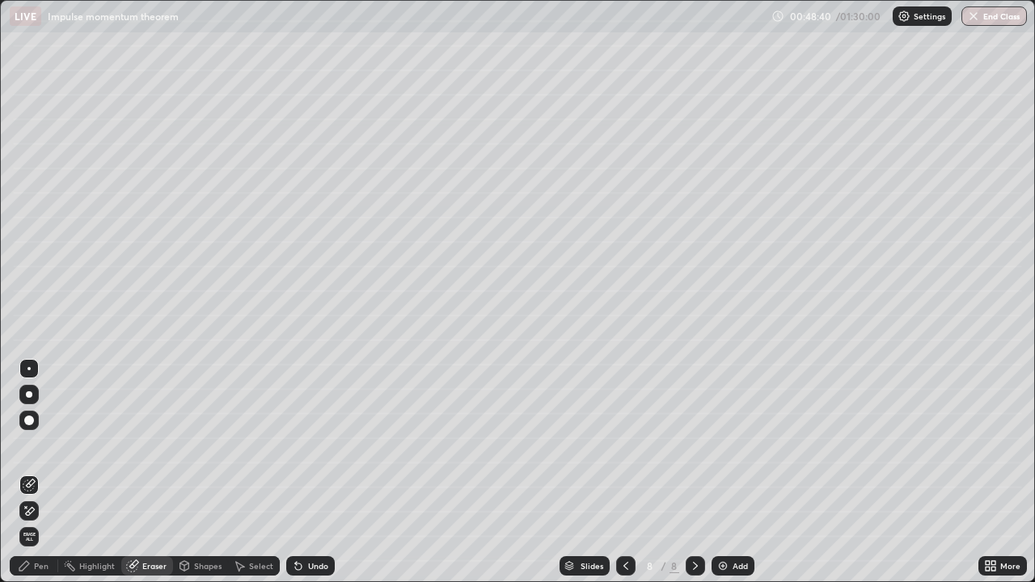
click at [29, 369] on div at bounding box center [28, 368] width 3 height 3
click at [36, 472] on div "Pen" at bounding box center [41, 566] width 15 height 8
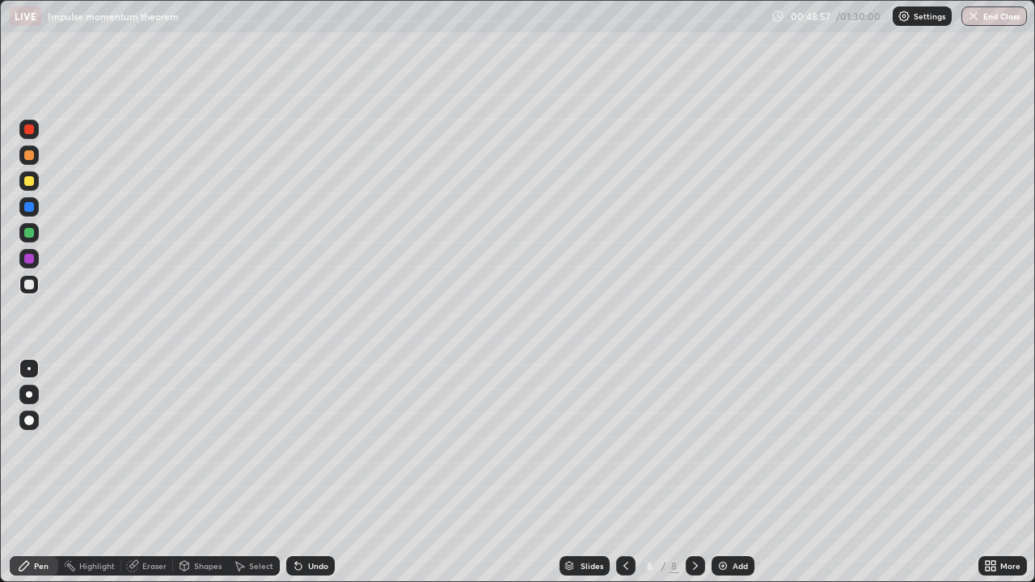
click at [298, 472] on icon at bounding box center [298, 566] width 6 height 6
click at [33, 162] on div at bounding box center [28, 154] width 19 height 19
click at [308, 472] on div "Undo" at bounding box center [318, 566] width 20 height 8
click at [310, 472] on div "Undo" at bounding box center [318, 566] width 20 height 8
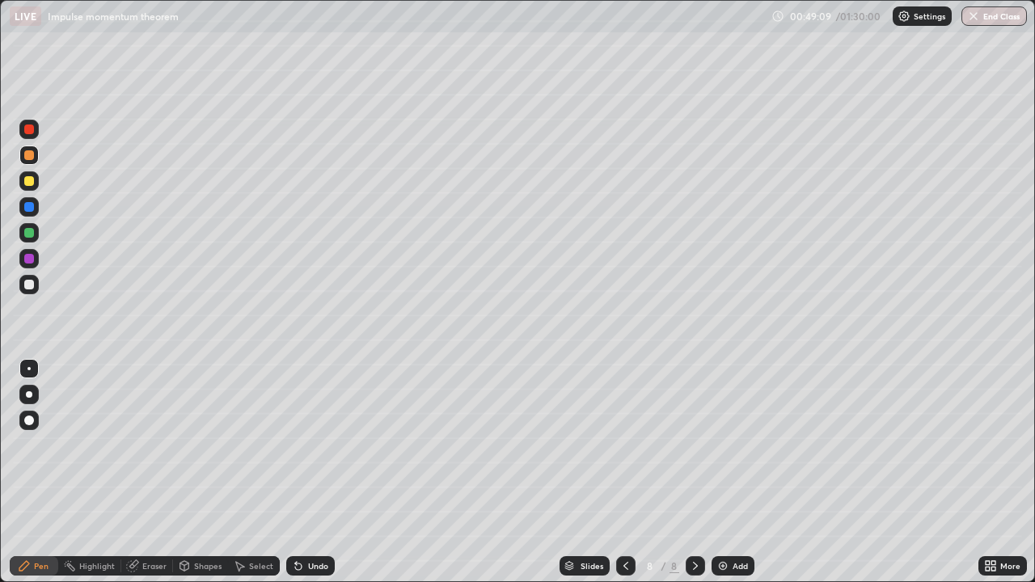
click at [310, 472] on div "Undo" at bounding box center [318, 566] width 20 height 8
click at [33, 184] on div at bounding box center [28, 180] width 19 height 19
click at [29, 285] on div at bounding box center [29, 285] width 10 height 10
click at [721, 472] on img at bounding box center [722, 565] width 13 height 13
click at [301, 472] on div "Undo" at bounding box center [310, 565] width 48 height 19
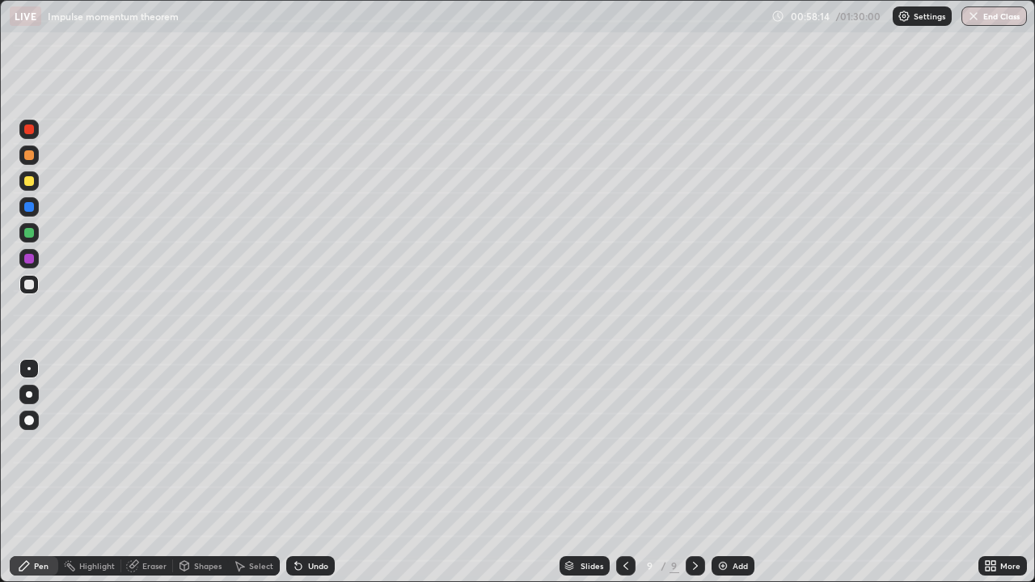
click at [304, 472] on div "Undo" at bounding box center [310, 565] width 48 height 19
click at [309, 472] on div "Undo" at bounding box center [318, 566] width 20 height 8
click at [308, 472] on div "Undo" at bounding box center [318, 566] width 20 height 8
click at [255, 472] on div "Select" at bounding box center [261, 566] width 24 height 8
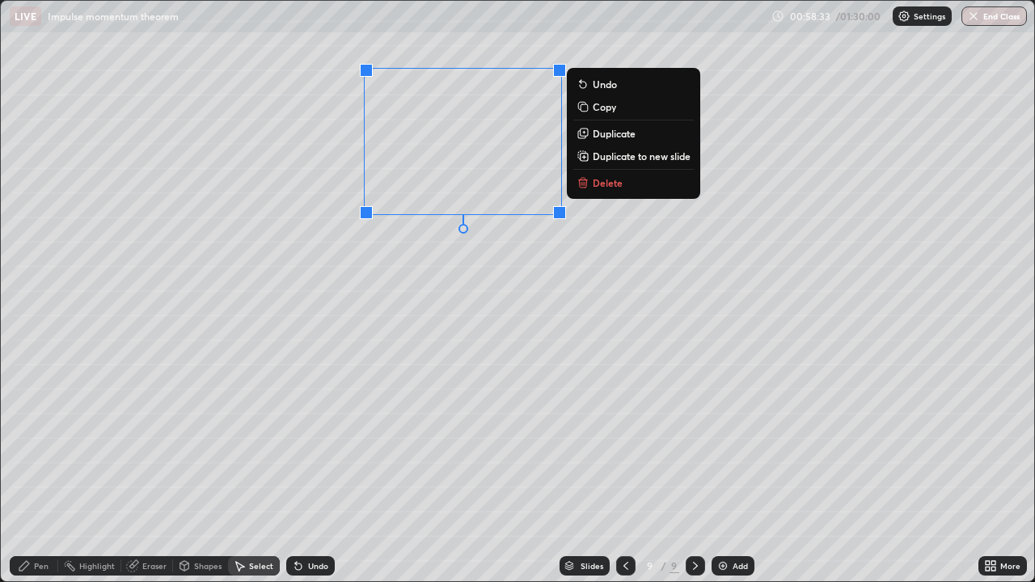
click at [611, 137] on p "Duplicate" at bounding box center [613, 133] width 43 height 13
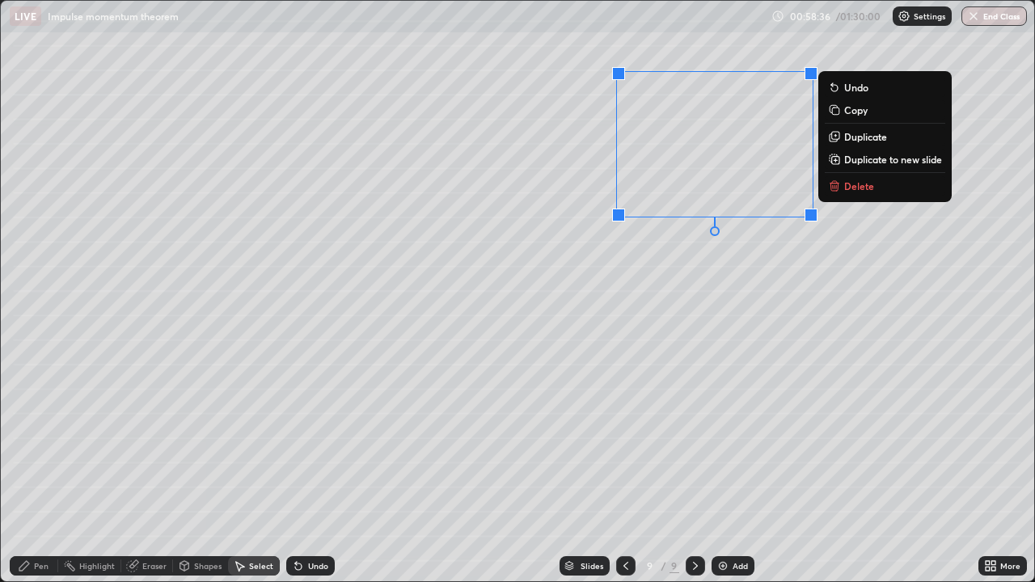
click at [28, 472] on icon at bounding box center [24, 565] width 13 height 13
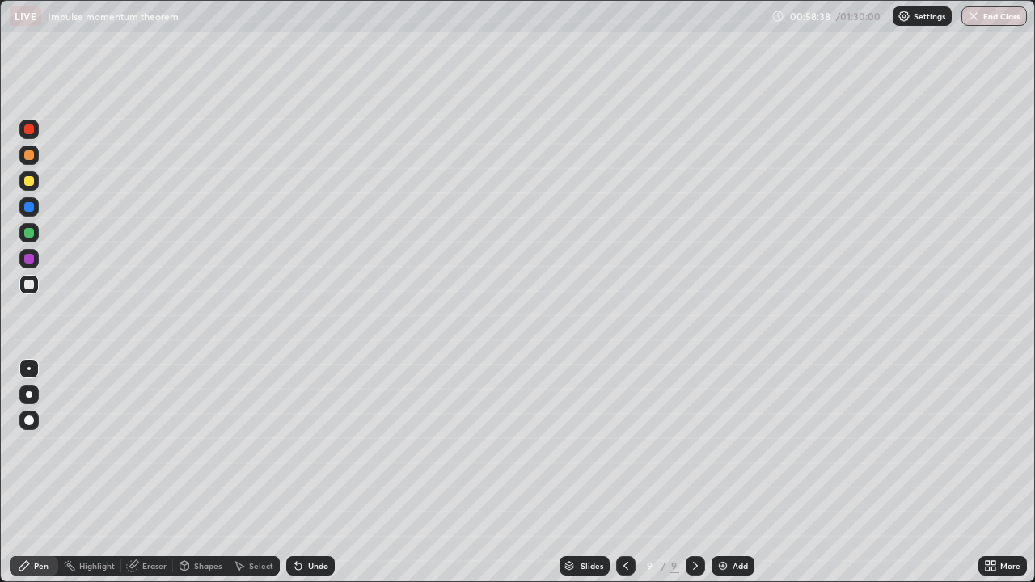
click at [988, 472] on icon at bounding box center [987, 569] width 4 height 4
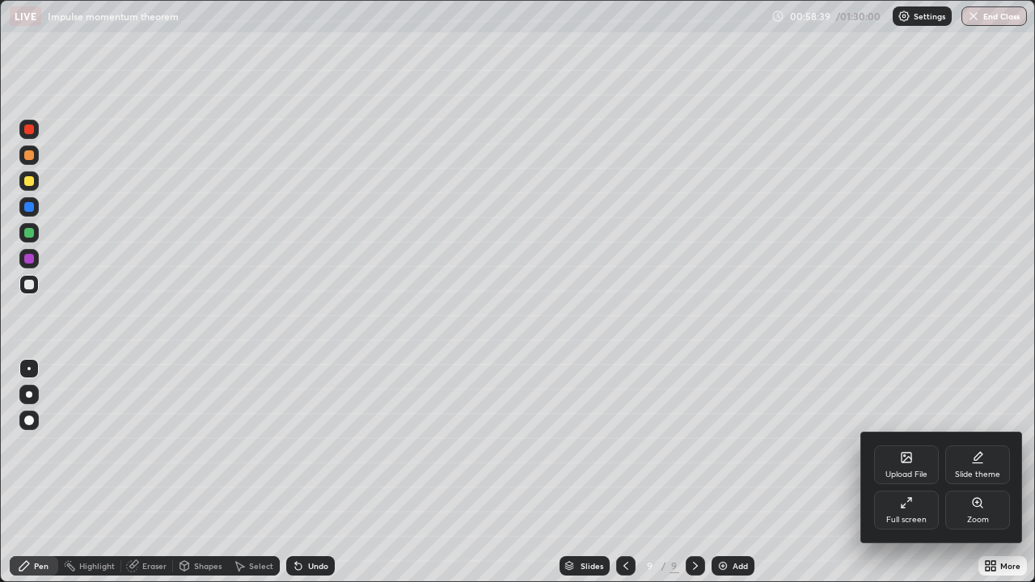
click at [926, 472] on div "Full screen" at bounding box center [906, 510] width 65 height 39
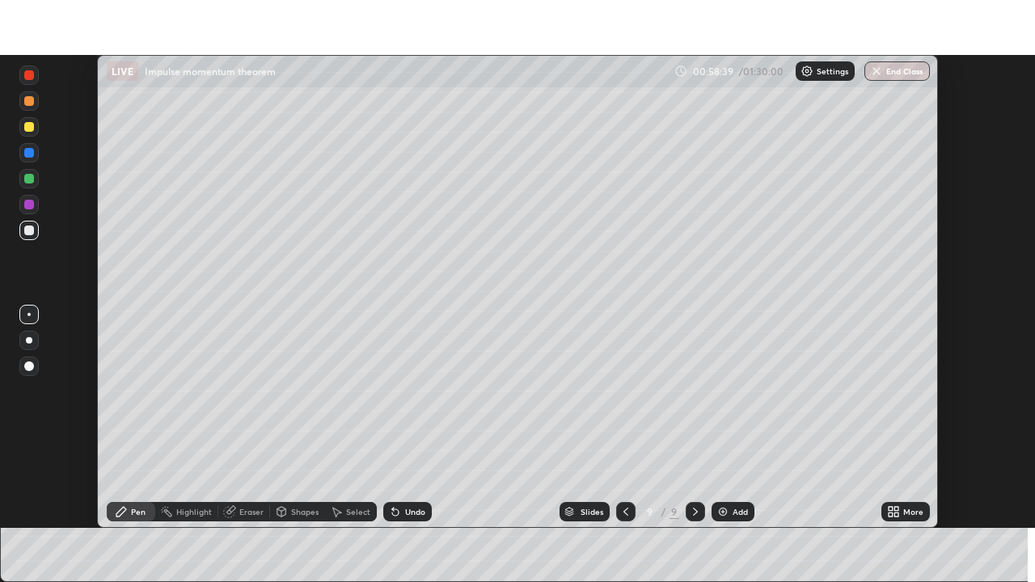
scroll to position [80351, 79789]
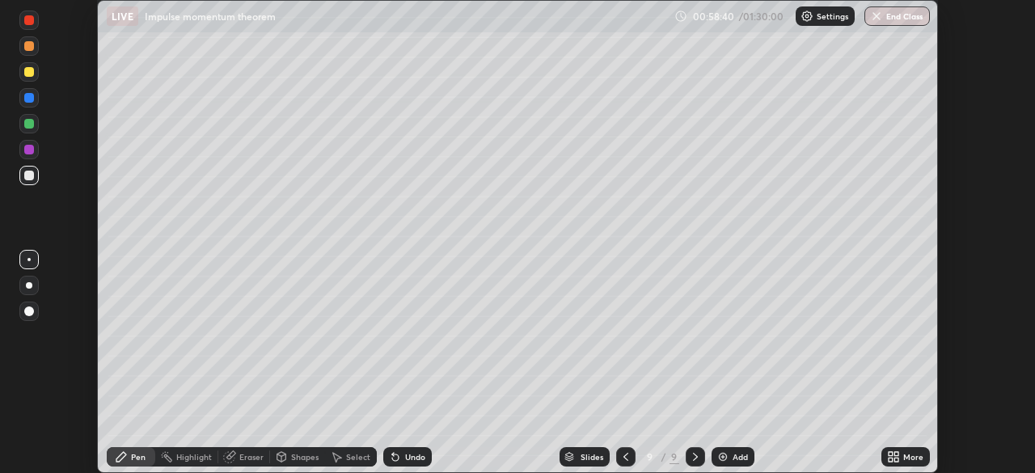
click at [908, 457] on div "More" at bounding box center [913, 457] width 20 height 8
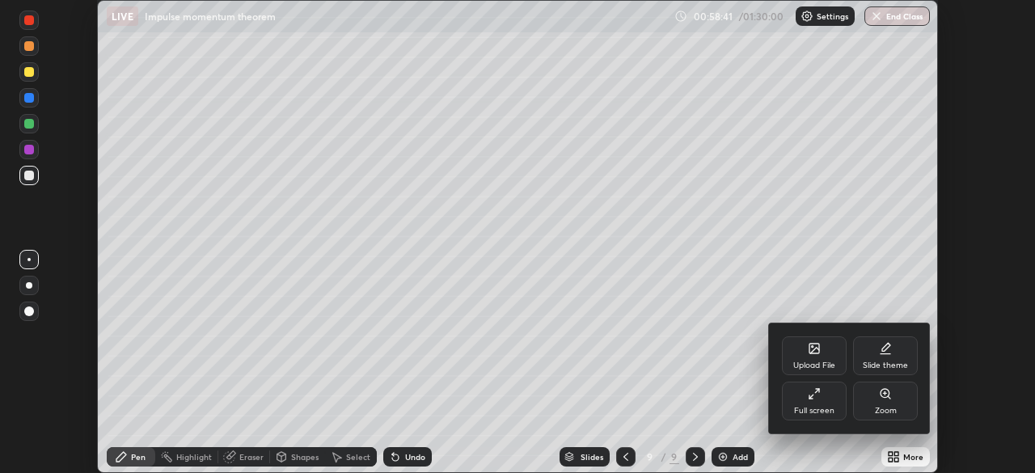
click at [834, 398] on div "Full screen" at bounding box center [814, 400] width 65 height 39
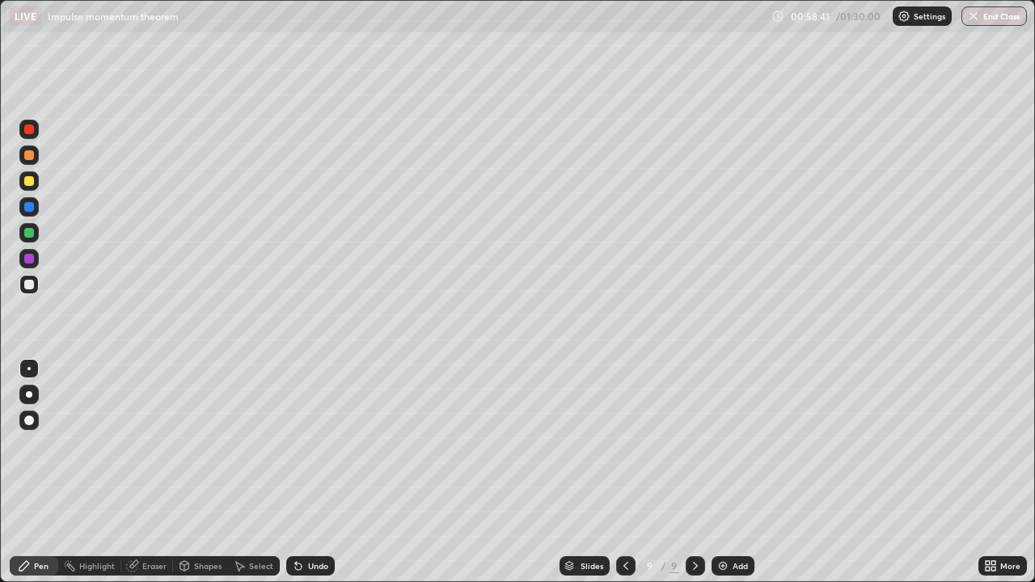
scroll to position [582, 1035]
click at [32, 235] on div at bounding box center [29, 233] width 10 height 10
click at [28, 158] on div at bounding box center [29, 155] width 10 height 10
click at [30, 284] on div at bounding box center [29, 285] width 10 height 10
click at [728, 472] on div "Add" at bounding box center [732, 565] width 43 height 19
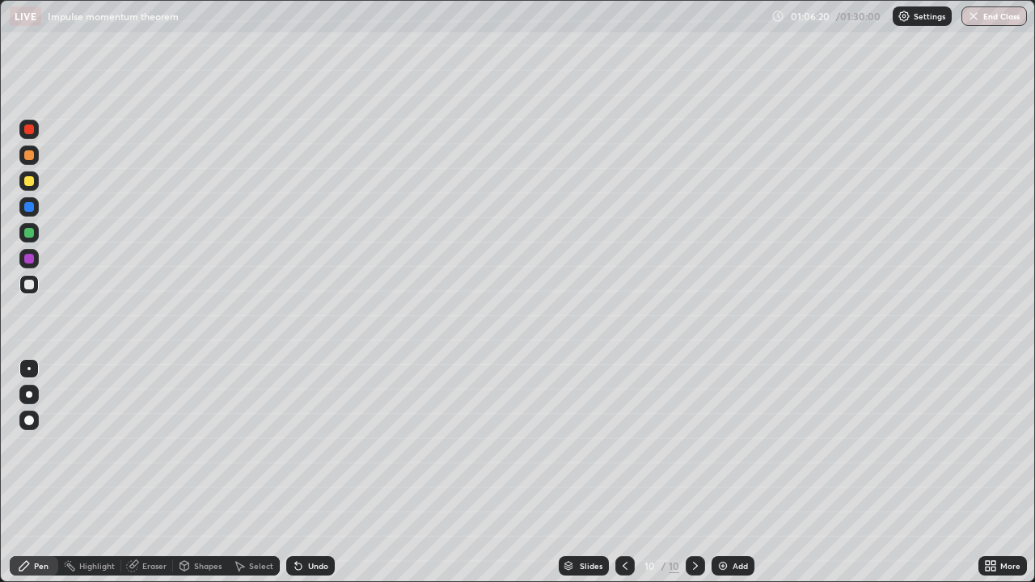
click at [620, 472] on icon at bounding box center [624, 565] width 13 height 13
click at [622, 472] on icon at bounding box center [624, 565] width 13 height 13
click at [624, 472] on icon at bounding box center [624, 565] width 13 height 13
click at [622, 472] on icon at bounding box center [624, 565] width 13 height 13
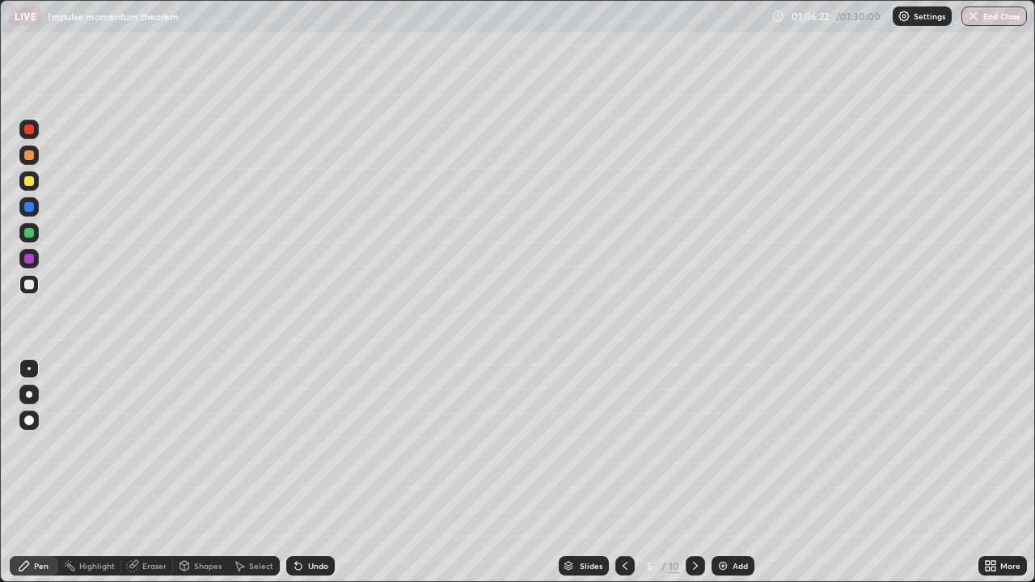
click at [622, 472] on icon at bounding box center [624, 565] width 13 height 13
click at [623, 472] on icon at bounding box center [624, 565] width 13 height 13
click at [32, 180] on div at bounding box center [29, 181] width 10 height 10
click at [38, 134] on div at bounding box center [28, 129] width 19 height 26
click at [693, 472] on icon at bounding box center [695, 565] width 13 height 13
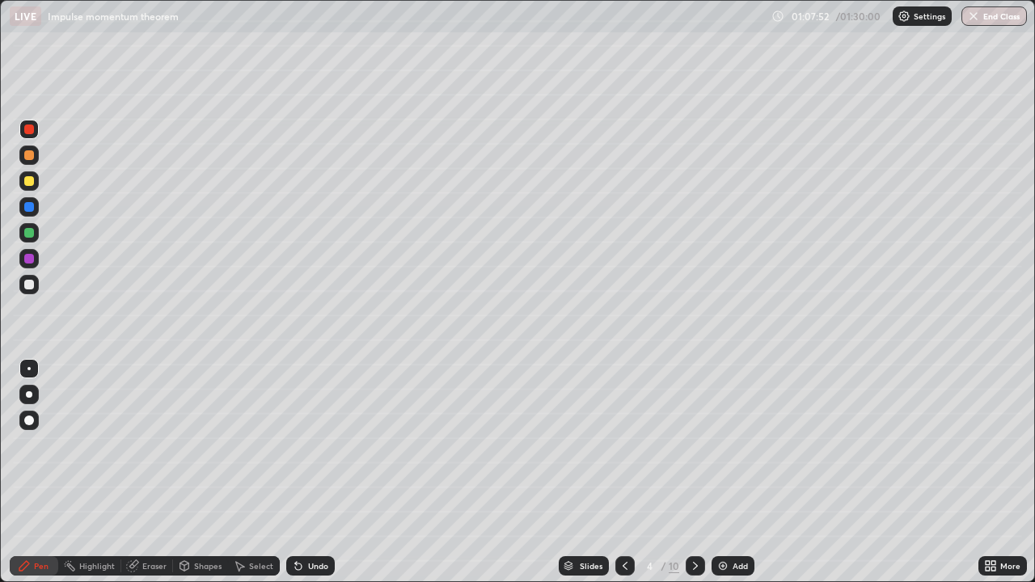
click at [693, 472] on icon at bounding box center [695, 565] width 13 height 13
click at [308, 472] on div "Undo" at bounding box center [318, 566] width 20 height 8
click at [312, 472] on div "Undo" at bounding box center [318, 566] width 20 height 8
click at [685, 472] on div at bounding box center [694, 565] width 19 height 19
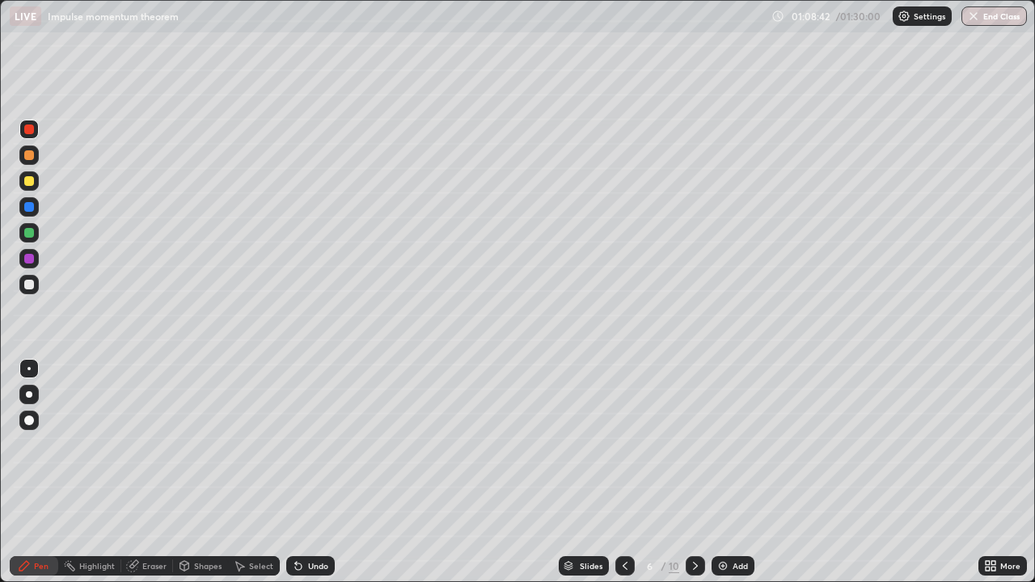
click at [694, 472] on icon at bounding box center [695, 565] width 13 height 13
click at [693, 472] on icon at bounding box center [695, 565] width 13 height 13
click at [30, 290] on div at bounding box center [28, 284] width 19 height 19
click at [984, 23] on button "End Class" at bounding box center [993, 15] width 65 height 19
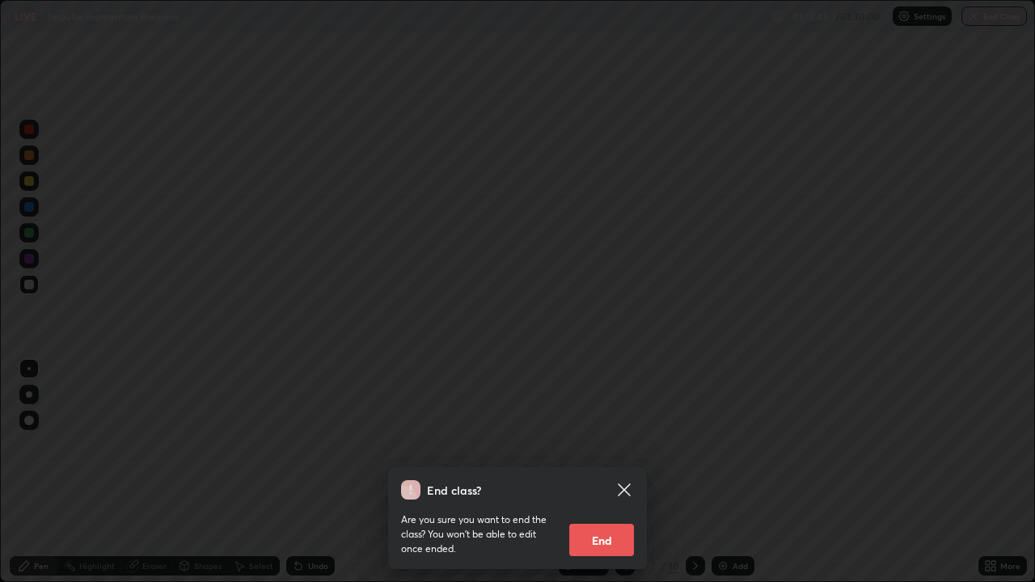
click at [611, 472] on button "End" at bounding box center [601, 540] width 65 height 32
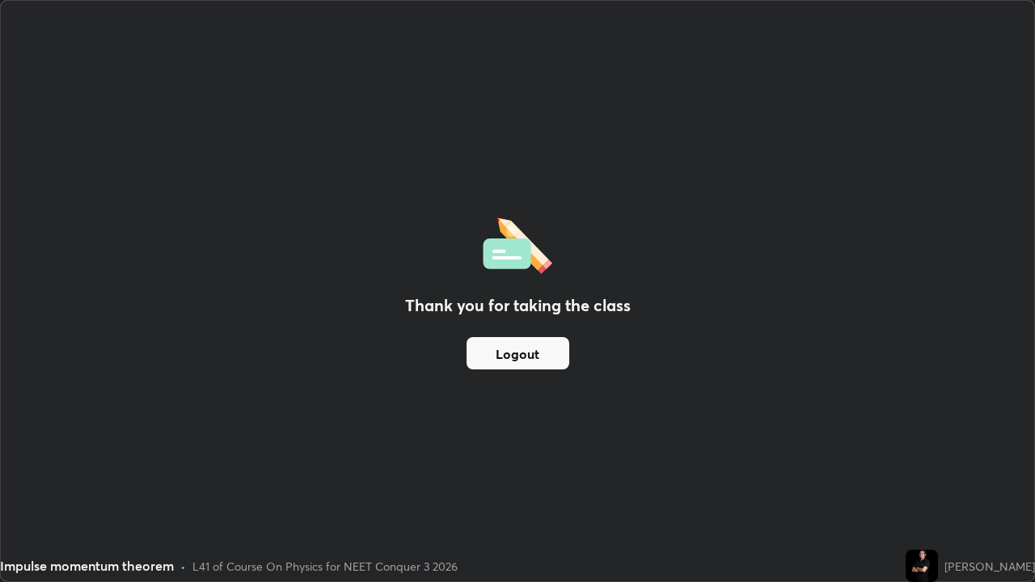
click at [524, 366] on button "Logout" at bounding box center [517, 353] width 103 height 32
